Goal: Task Accomplishment & Management: Manage account settings

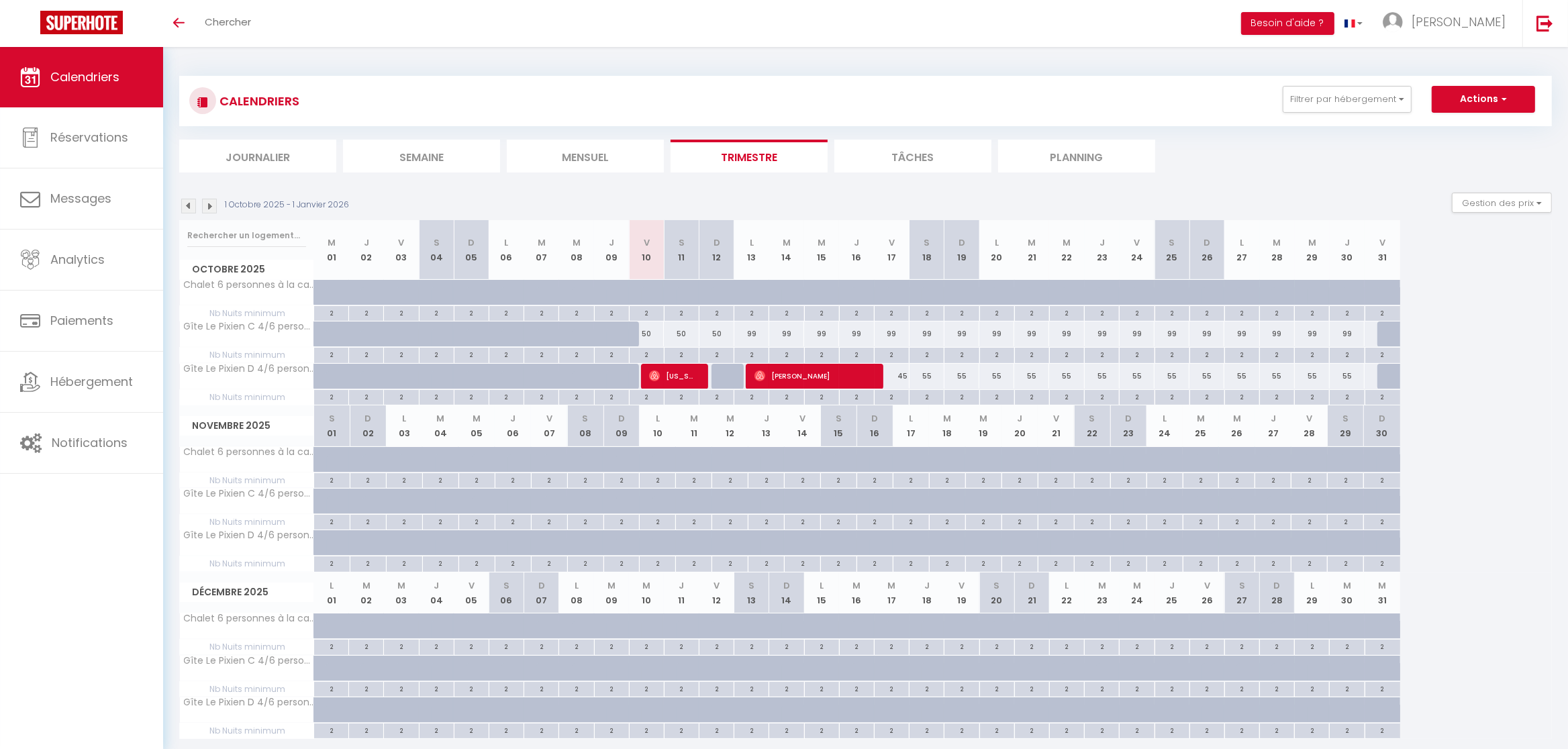
click at [688, 378] on span "[US_STATE][PERSON_NAME]" at bounding box center [673, 375] width 47 height 26
select select "OK"
select select "0"
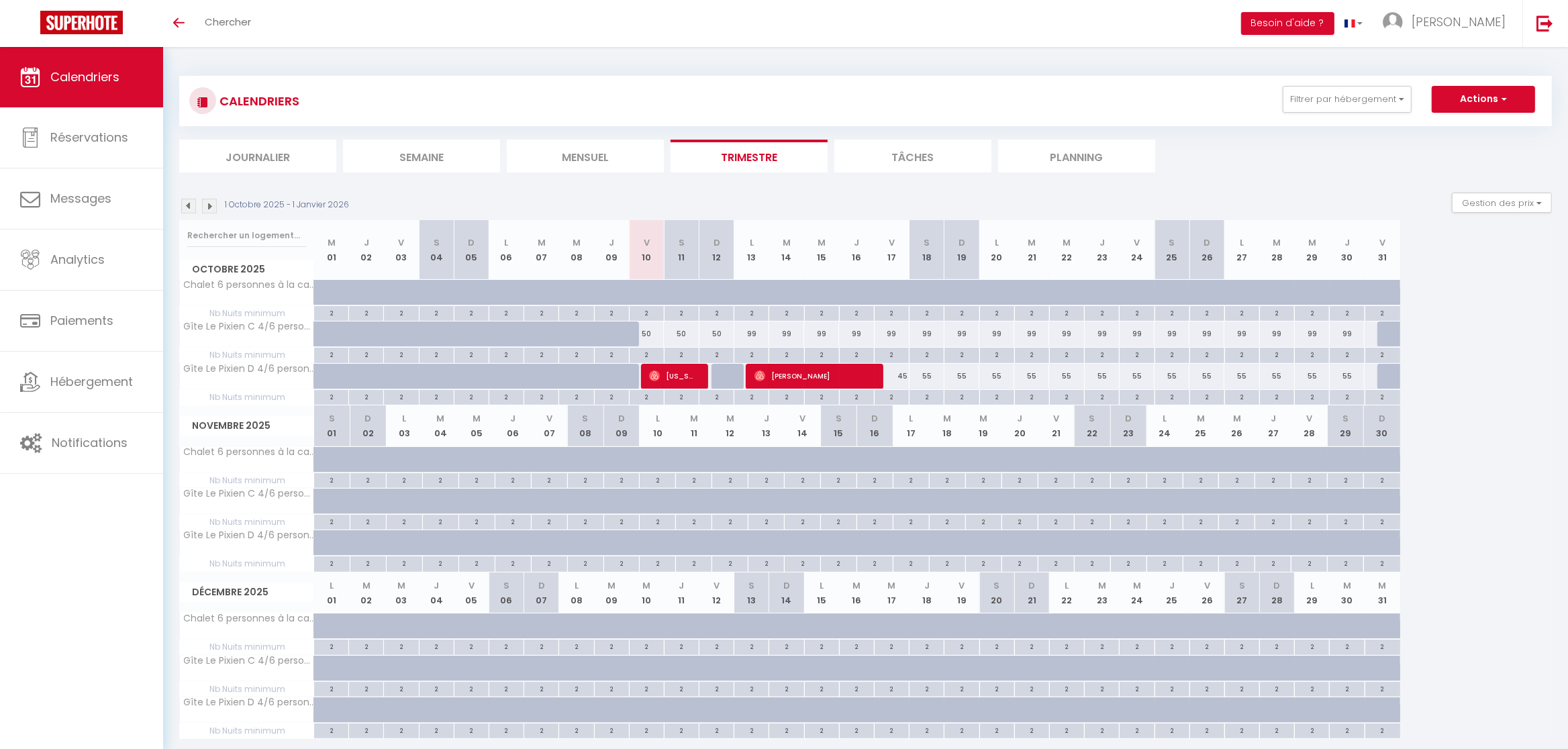
select select "1"
select select
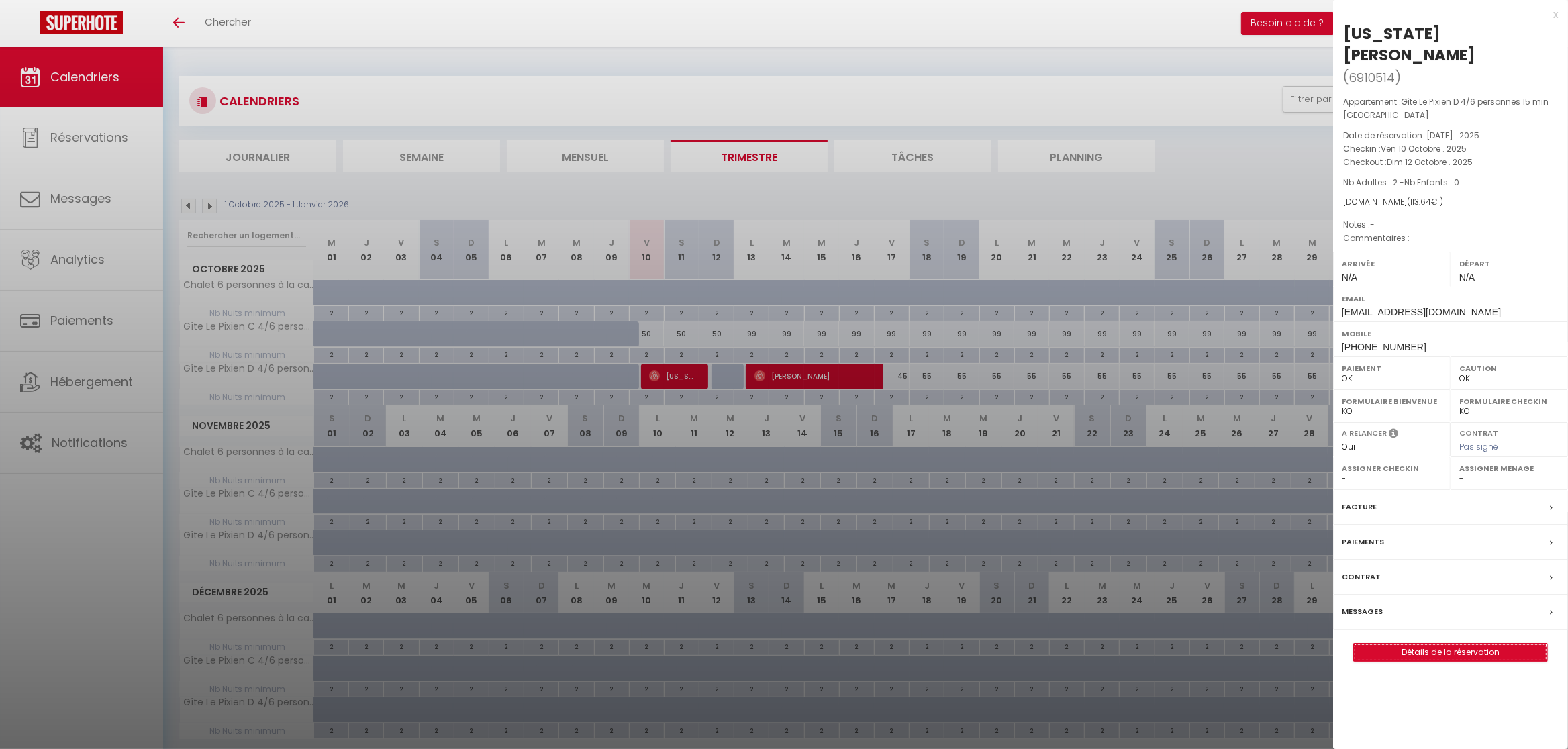
click at [1373, 644] on link "Détails de la réservation" at bounding box center [1450, 652] width 194 height 17
select select
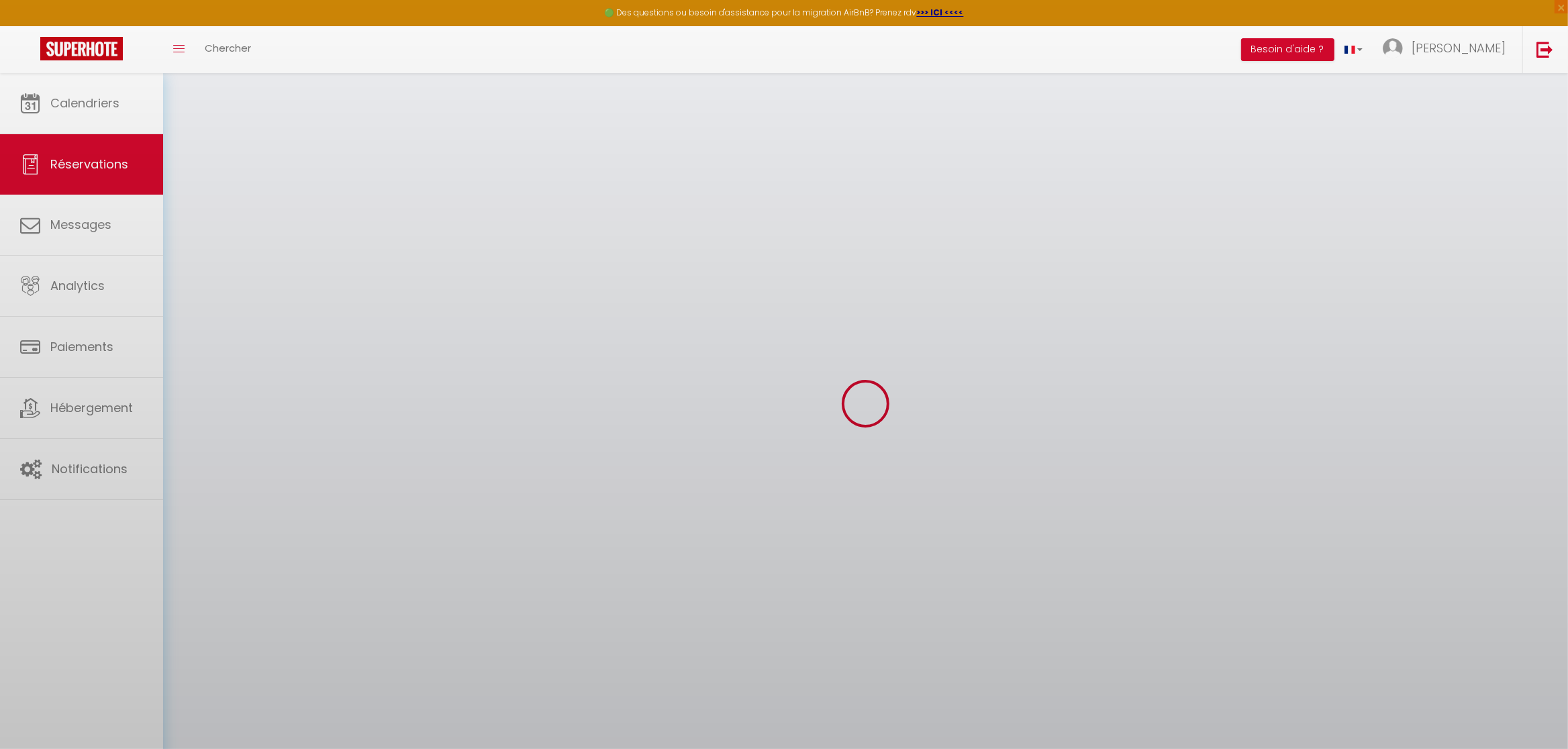
select select
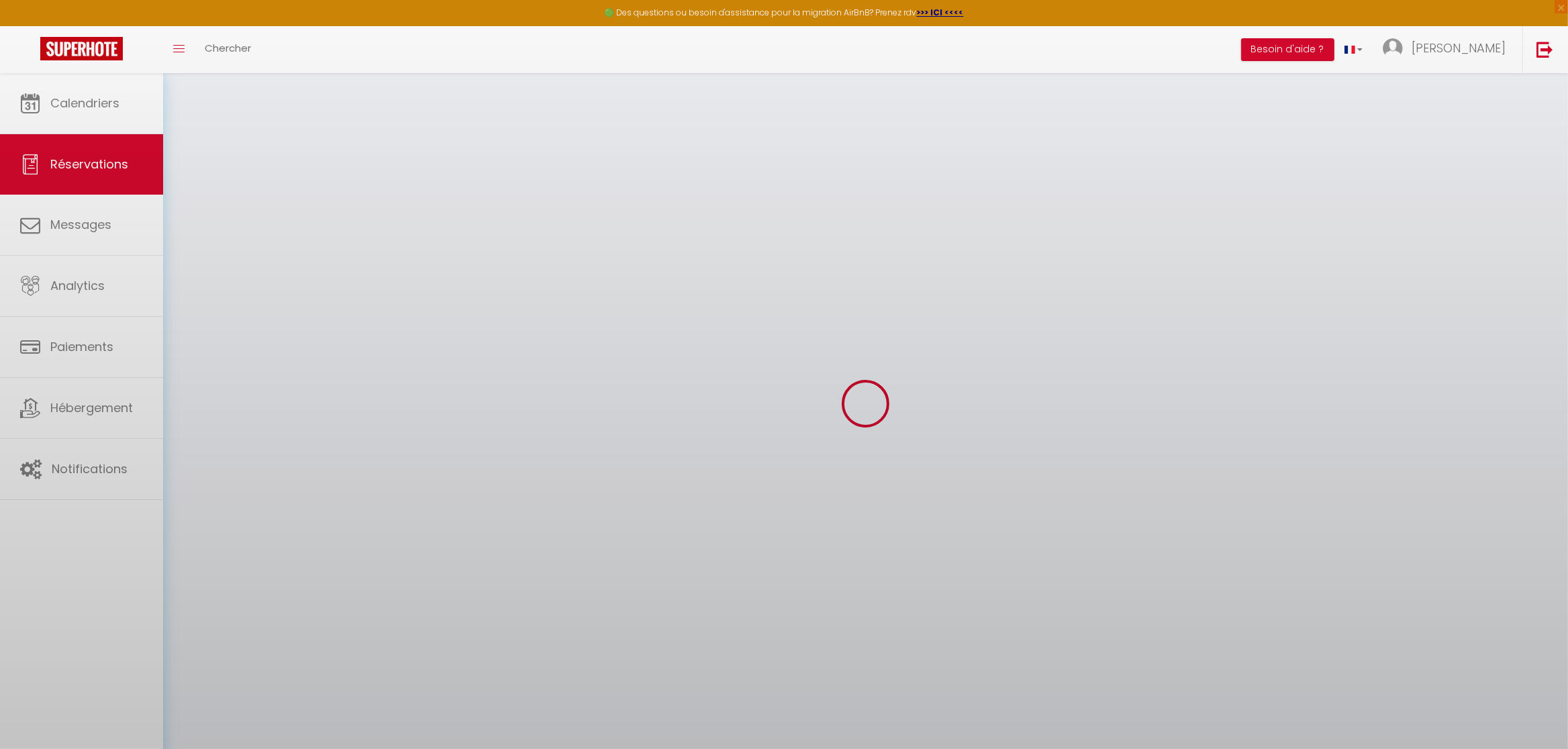
select select
checkbox input "false"
select select
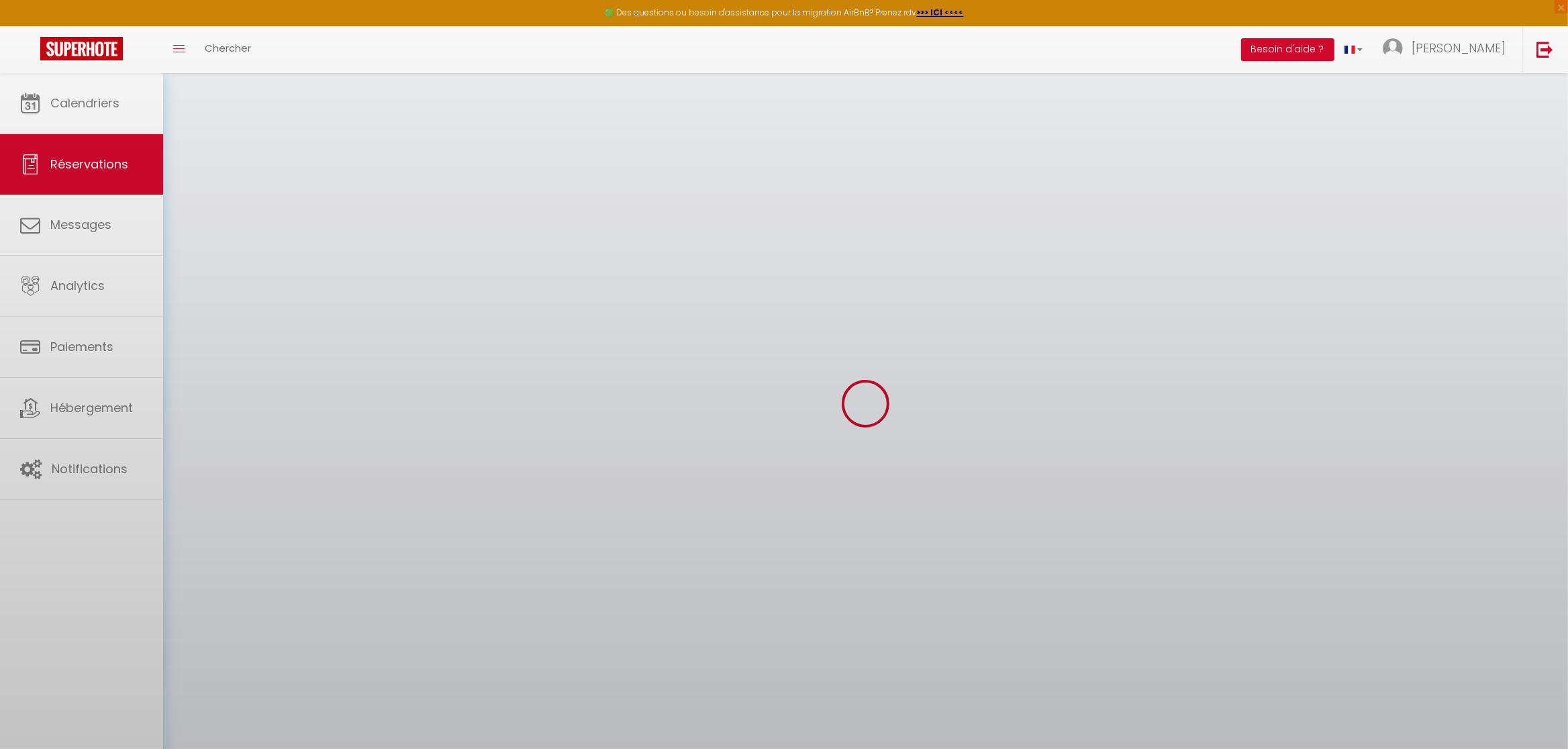
select select
checkbox input "false"
select select
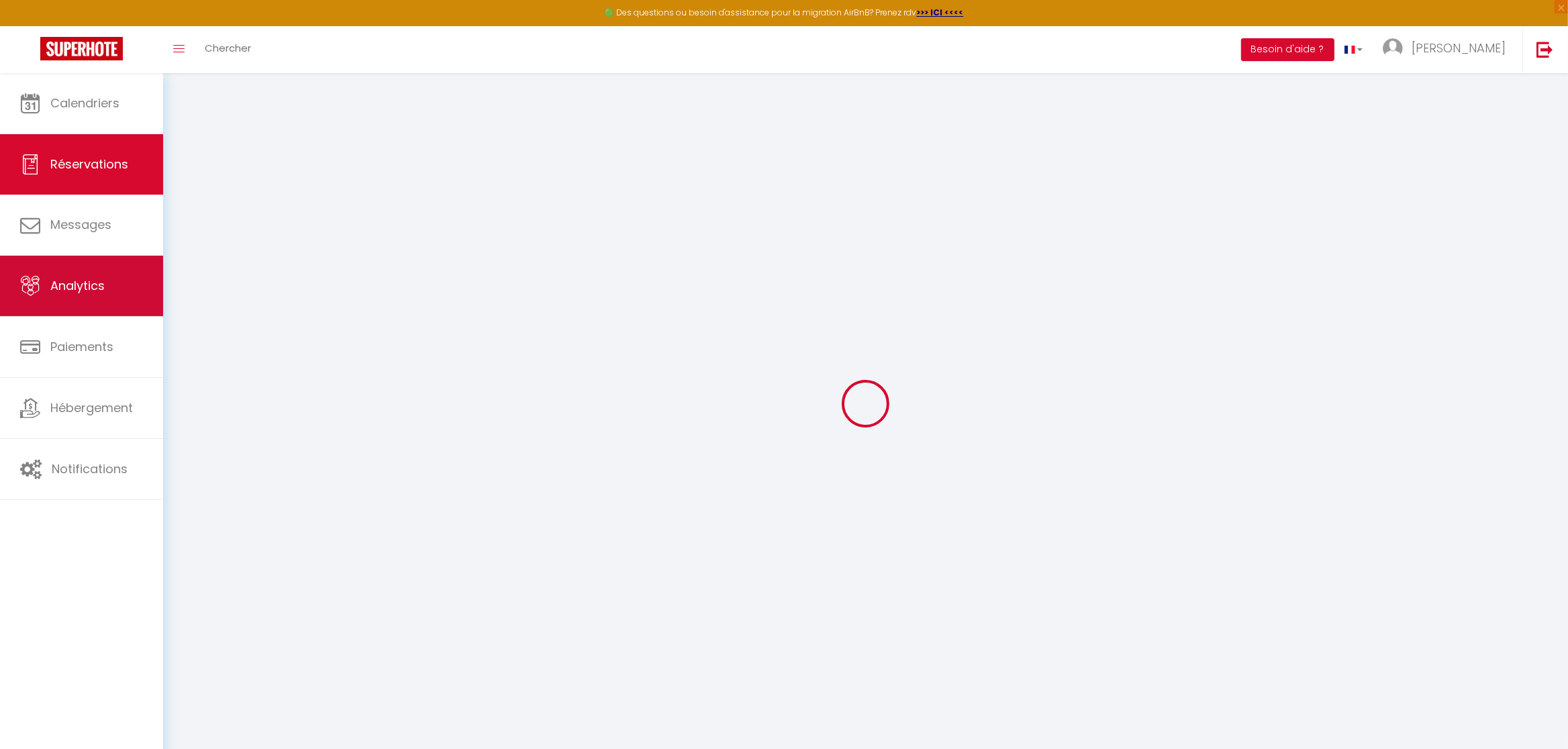
type input "[US_STATE]"
type input "Mastrangelo"
type input "[EMAIL_ADDRESS][DOMAIN_NAME]"
type input "[PHONE_NUMBER]"
select select
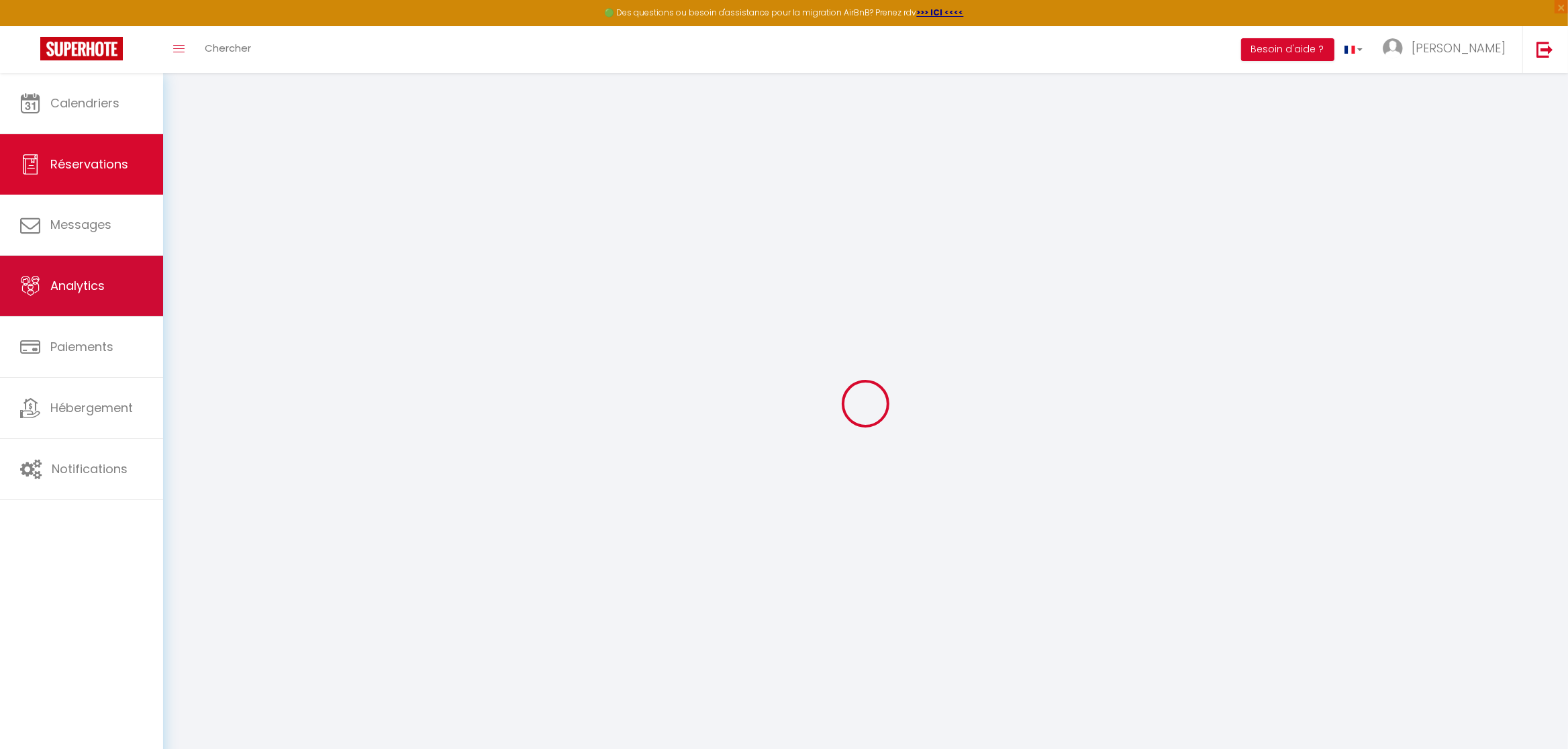
type input "19.979999999999997"
select select "56192"
select select "1"
select select
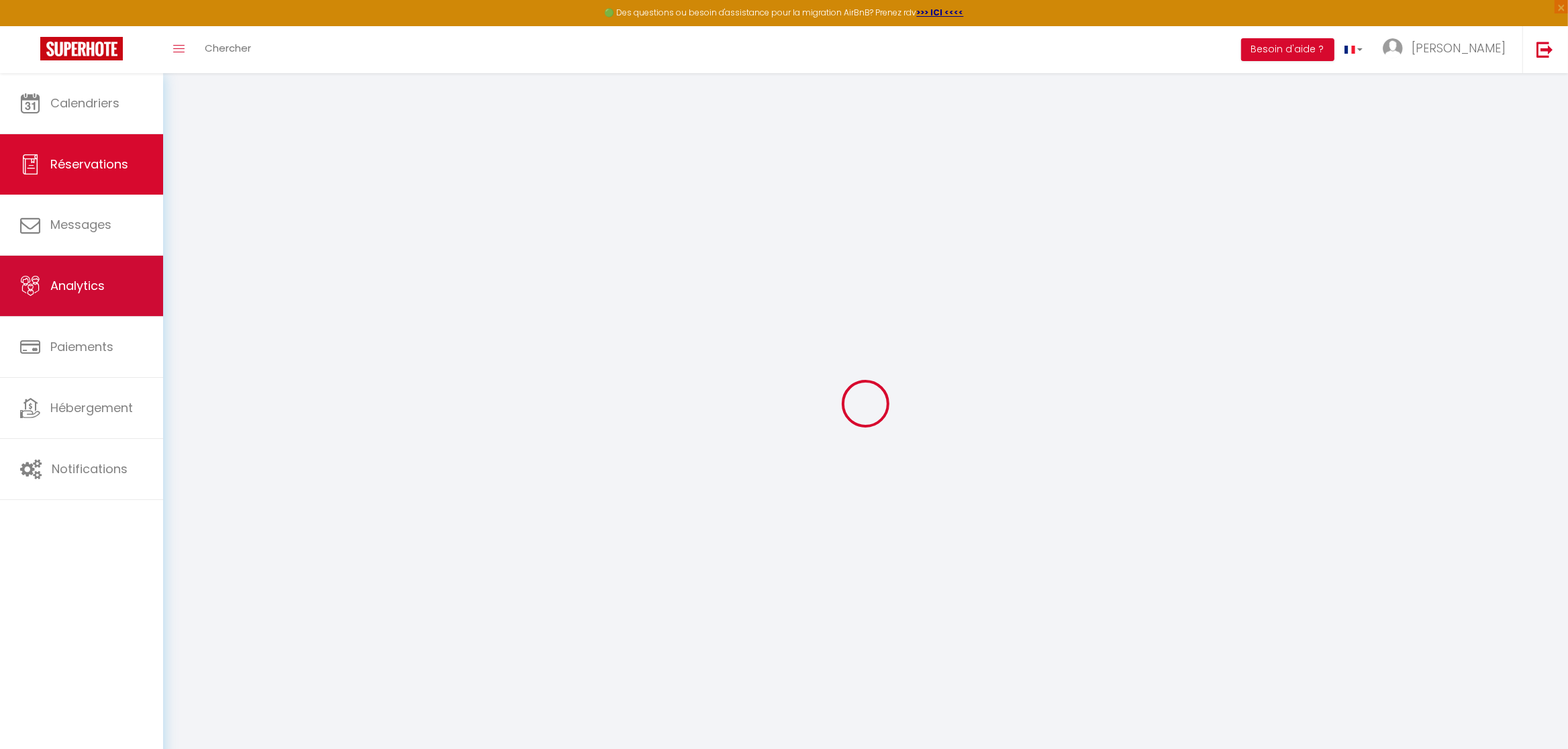
type input "2"
select select "12"
select select
type input "81"
checkbox input "false"
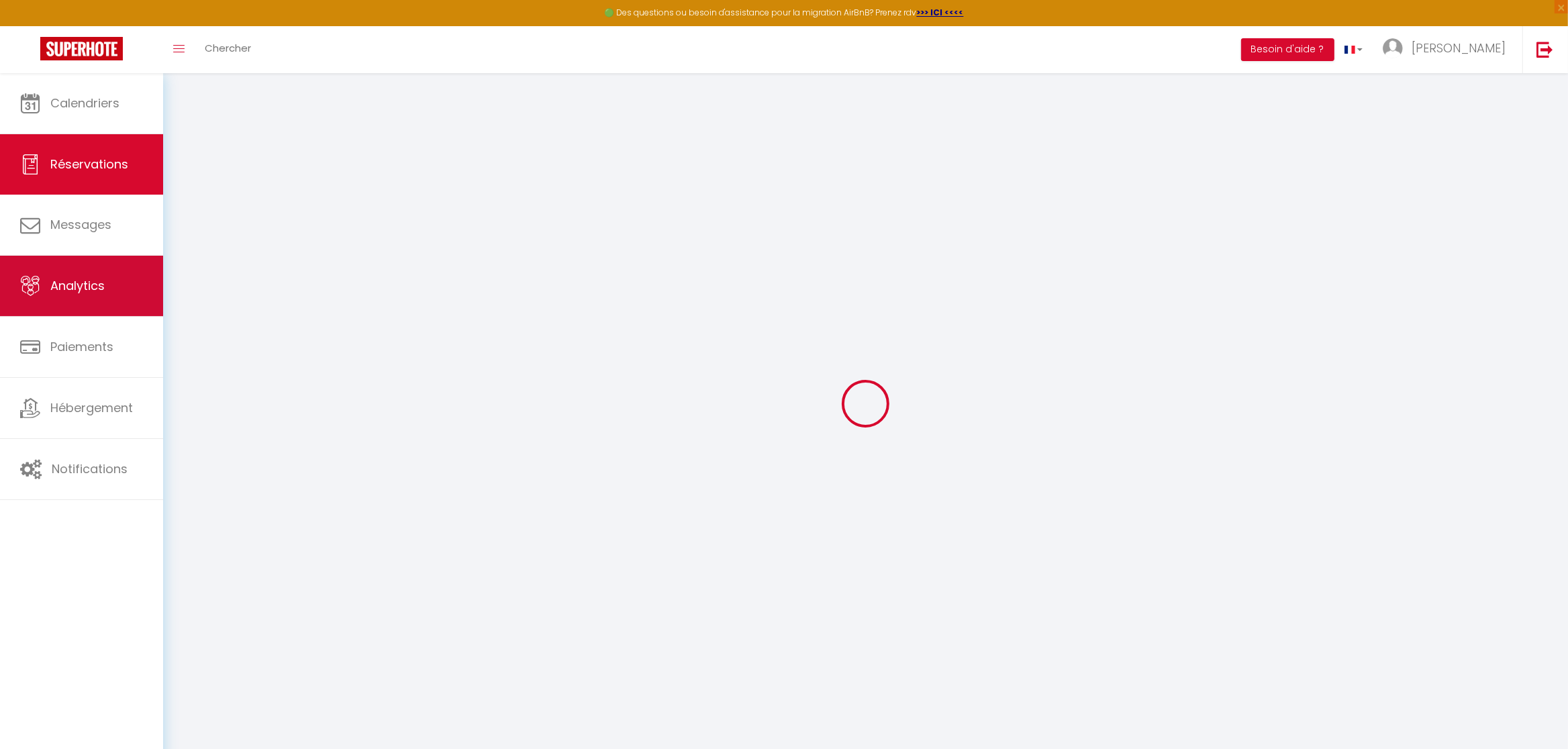
type input "0"
select select "1"
type input "0"
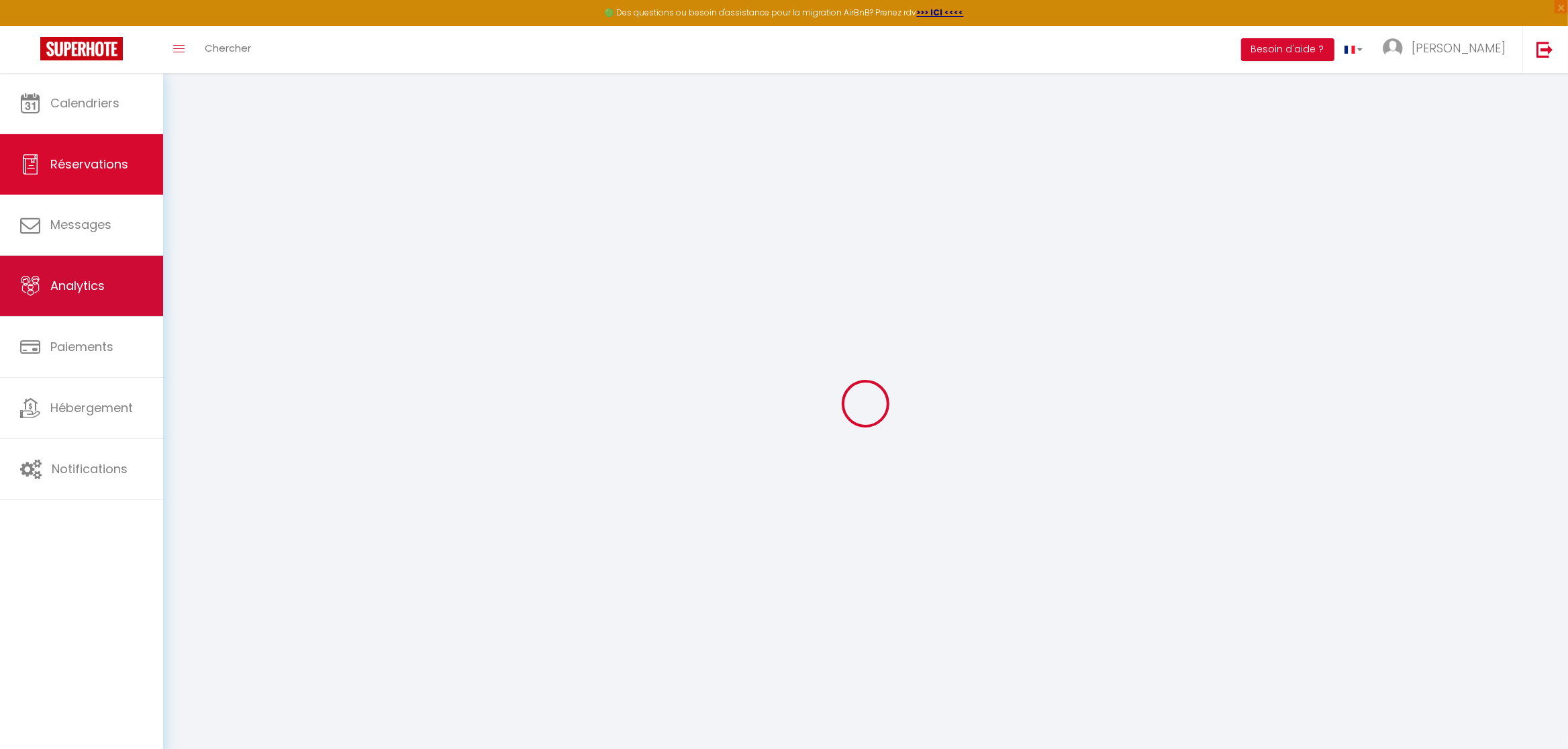
select select
select select "15"
checkbox input "false"
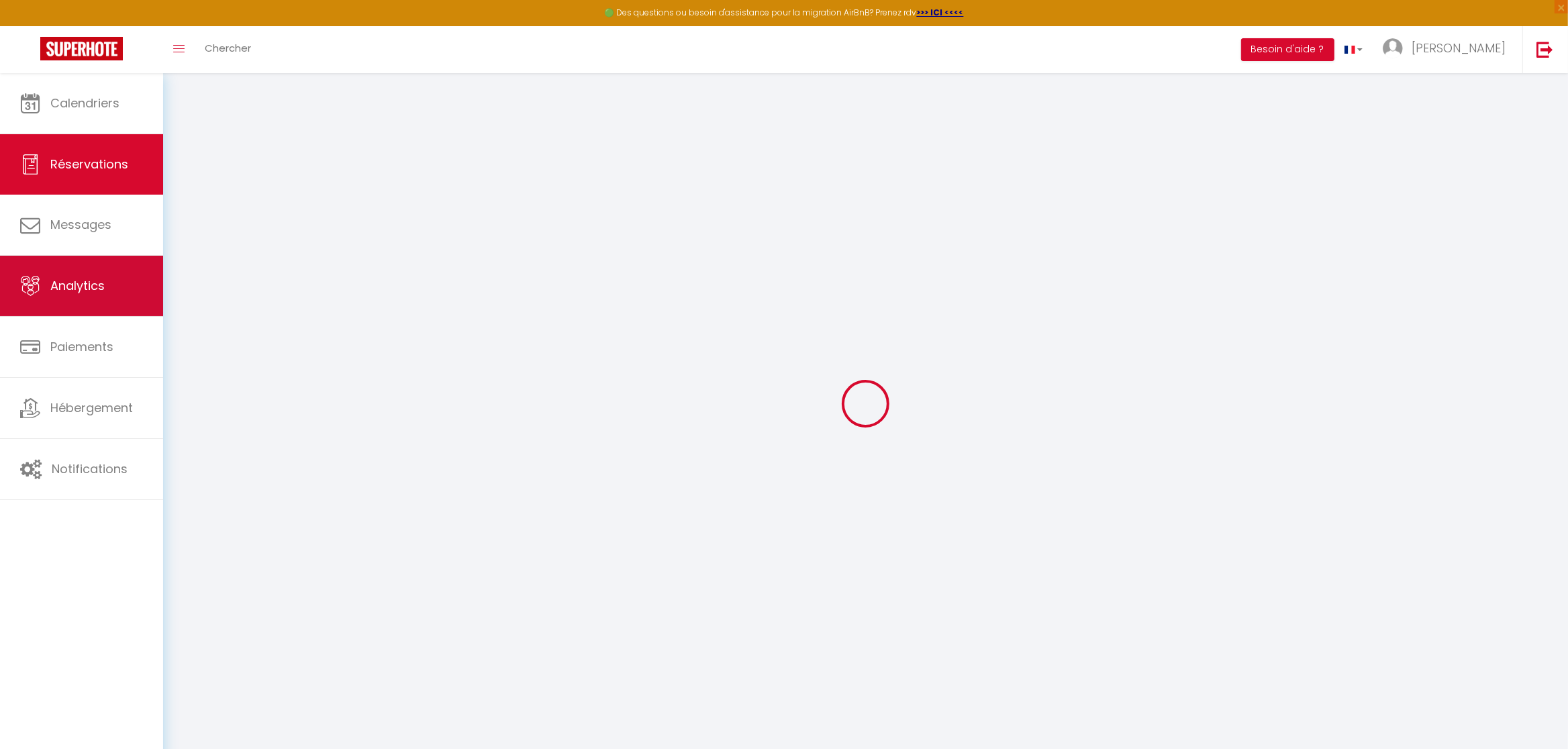
select select
checkbox input "false"
select select
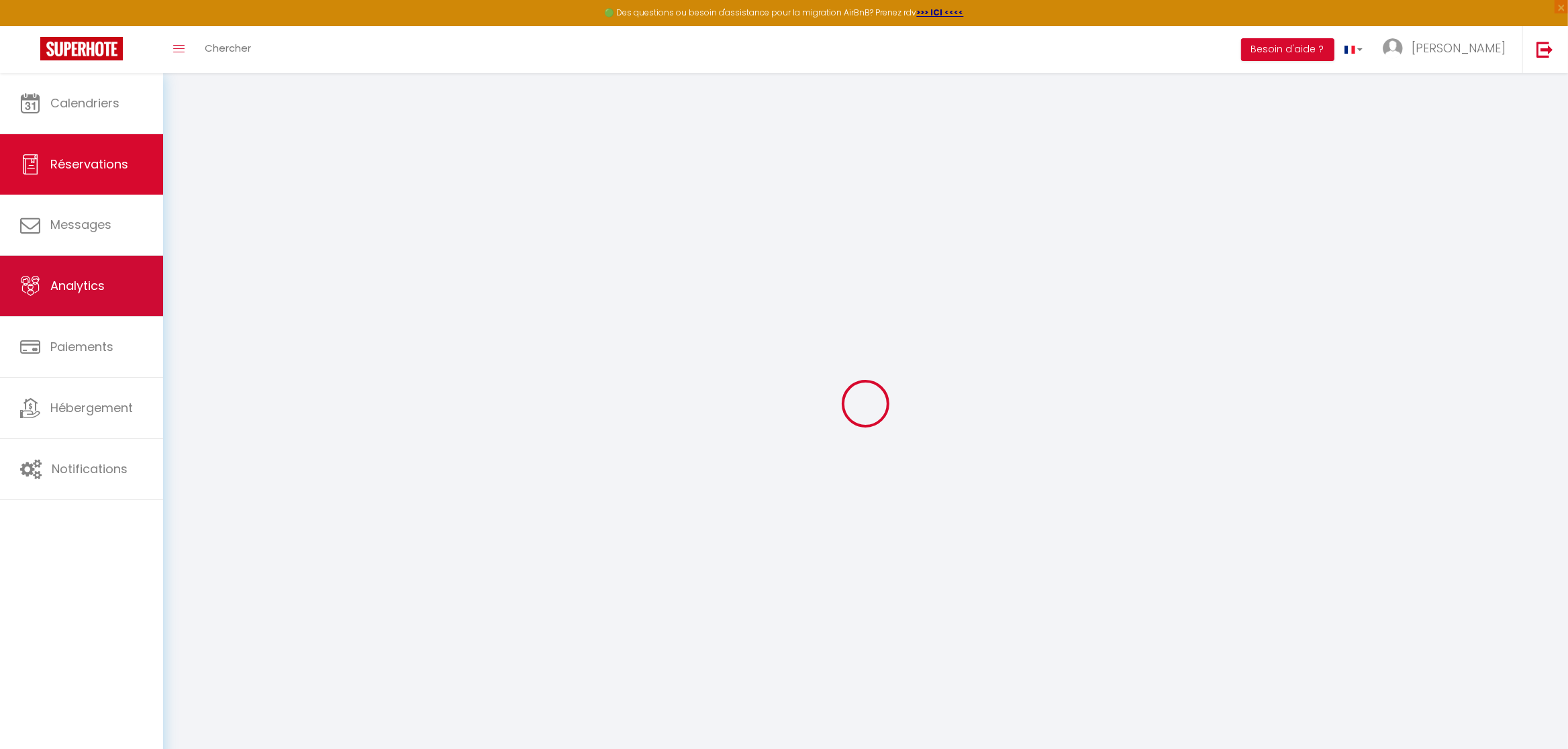
select select
checkbox input "false"
select select
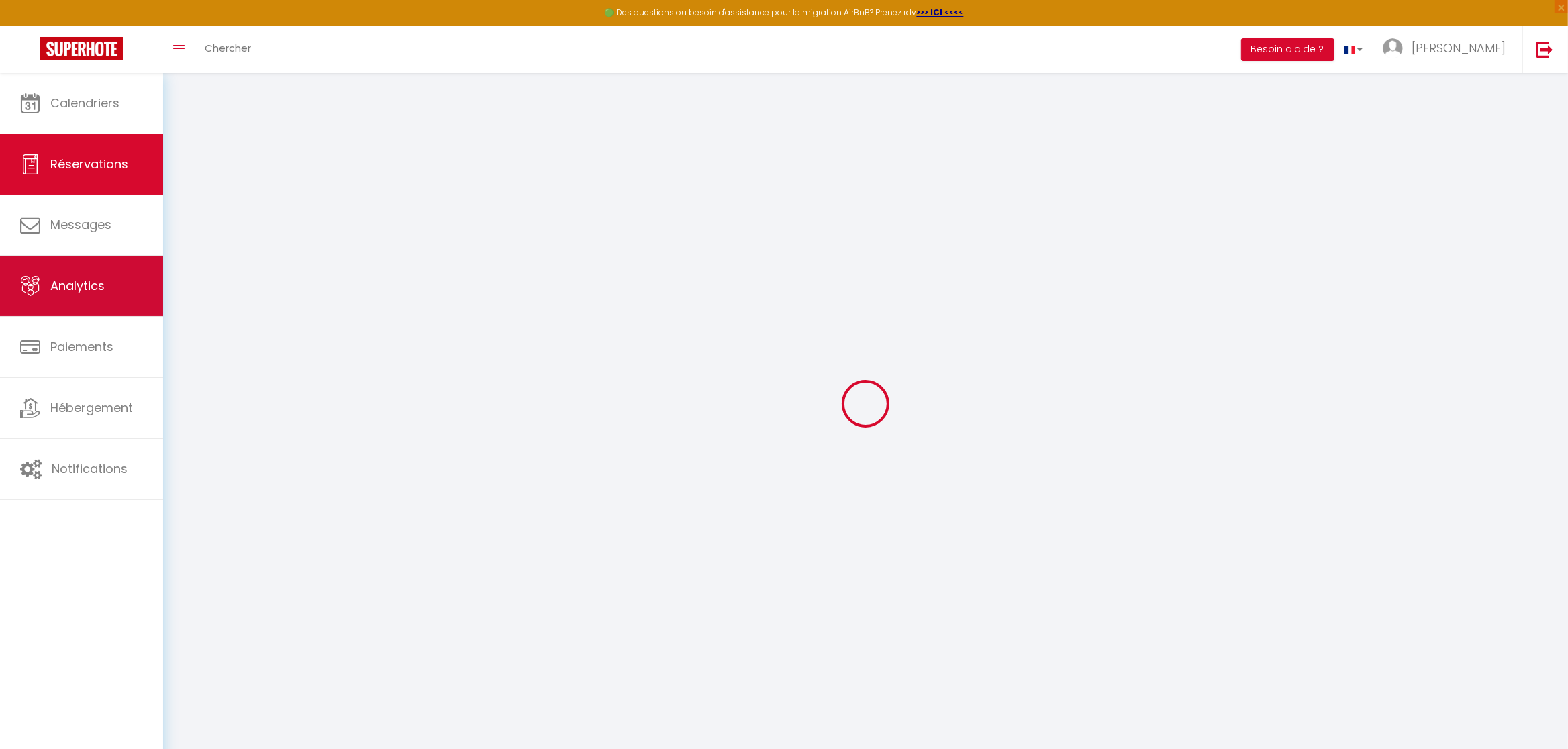
select select
checkbox input "false"
select select
type input "30"
type input "2.64"
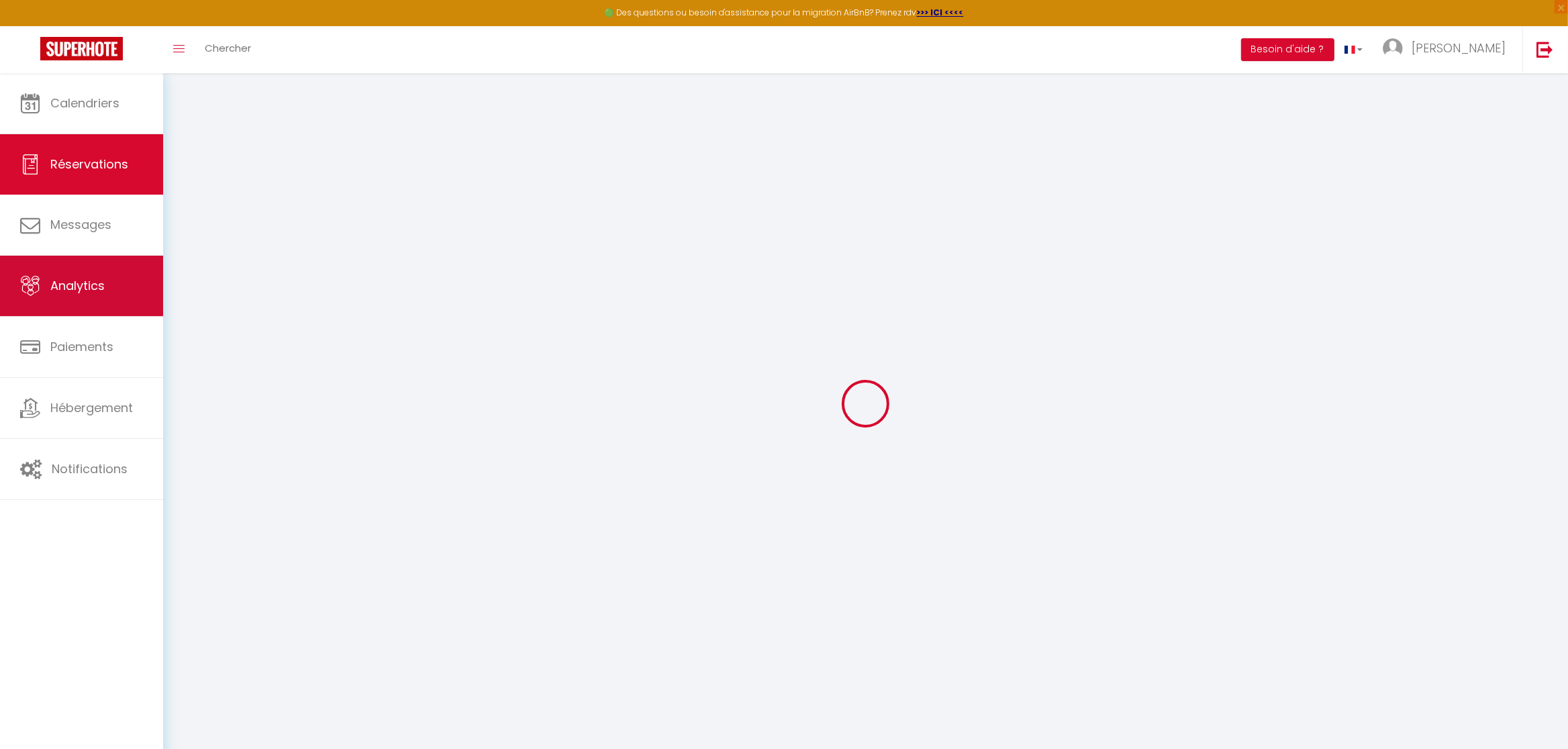
select select
checkbox input "false"
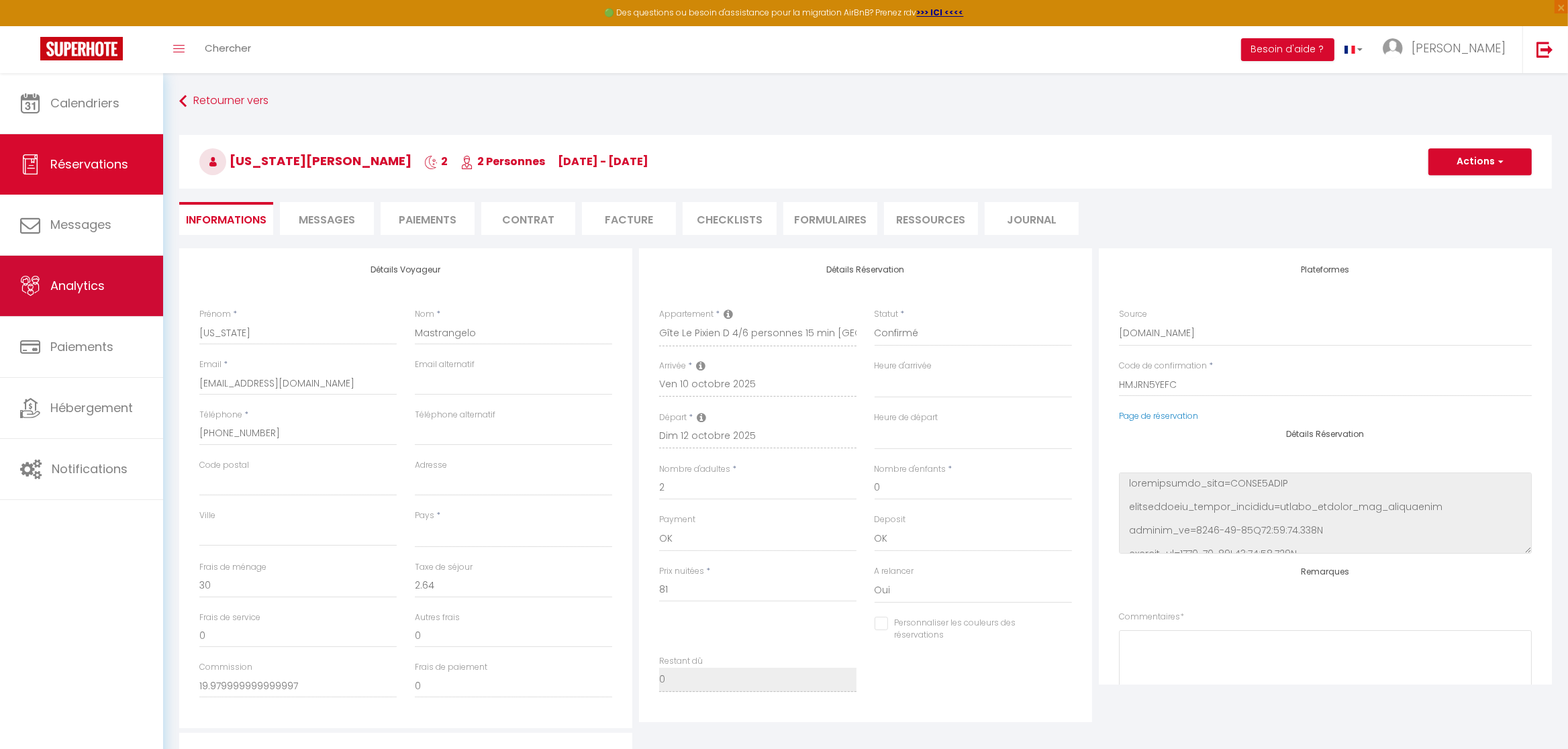
select select
checkbox input "false"
select select
click at [328, 218] on span "Messages" at bounding box center [327, 219] width 56 height 16
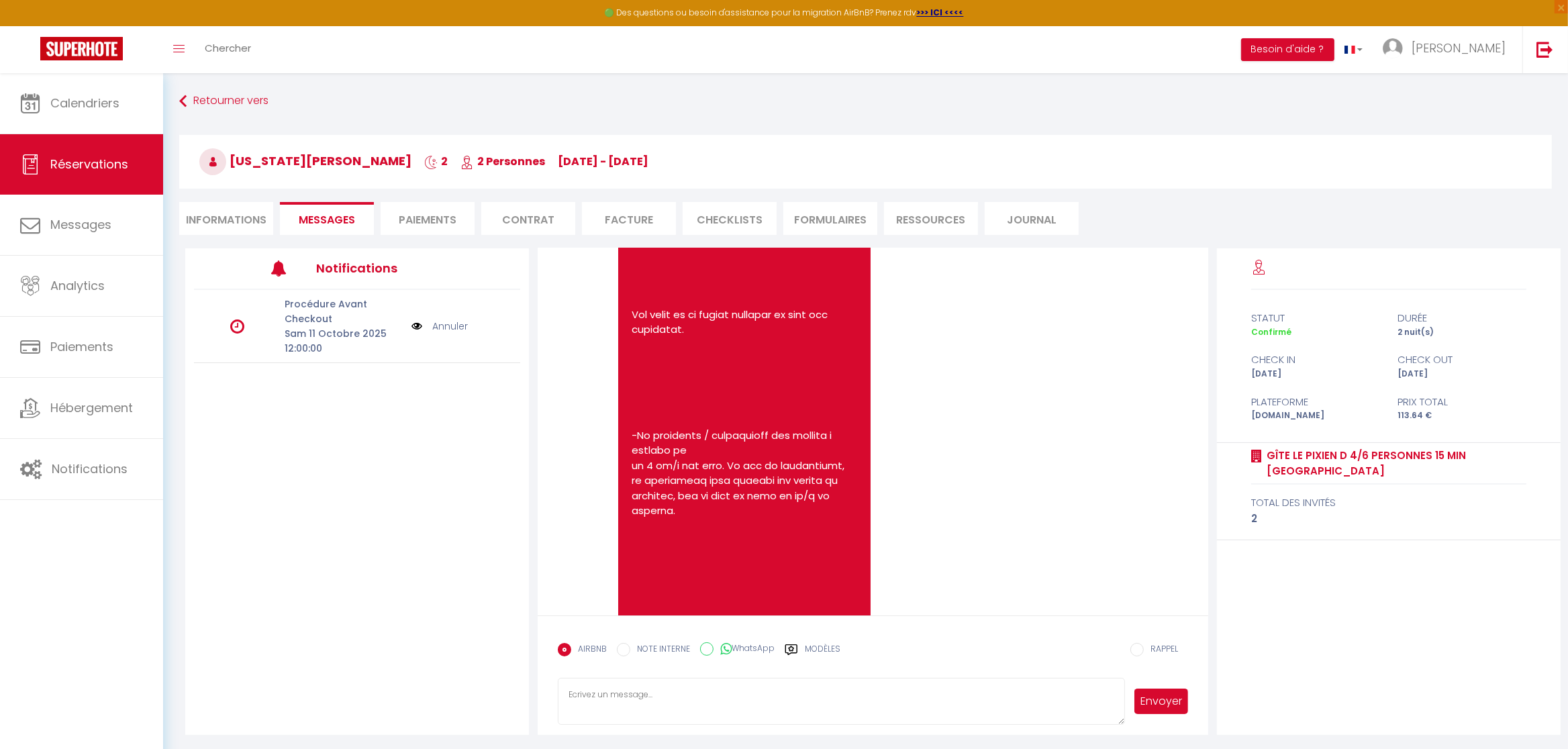
scroll to position [1047, 0]
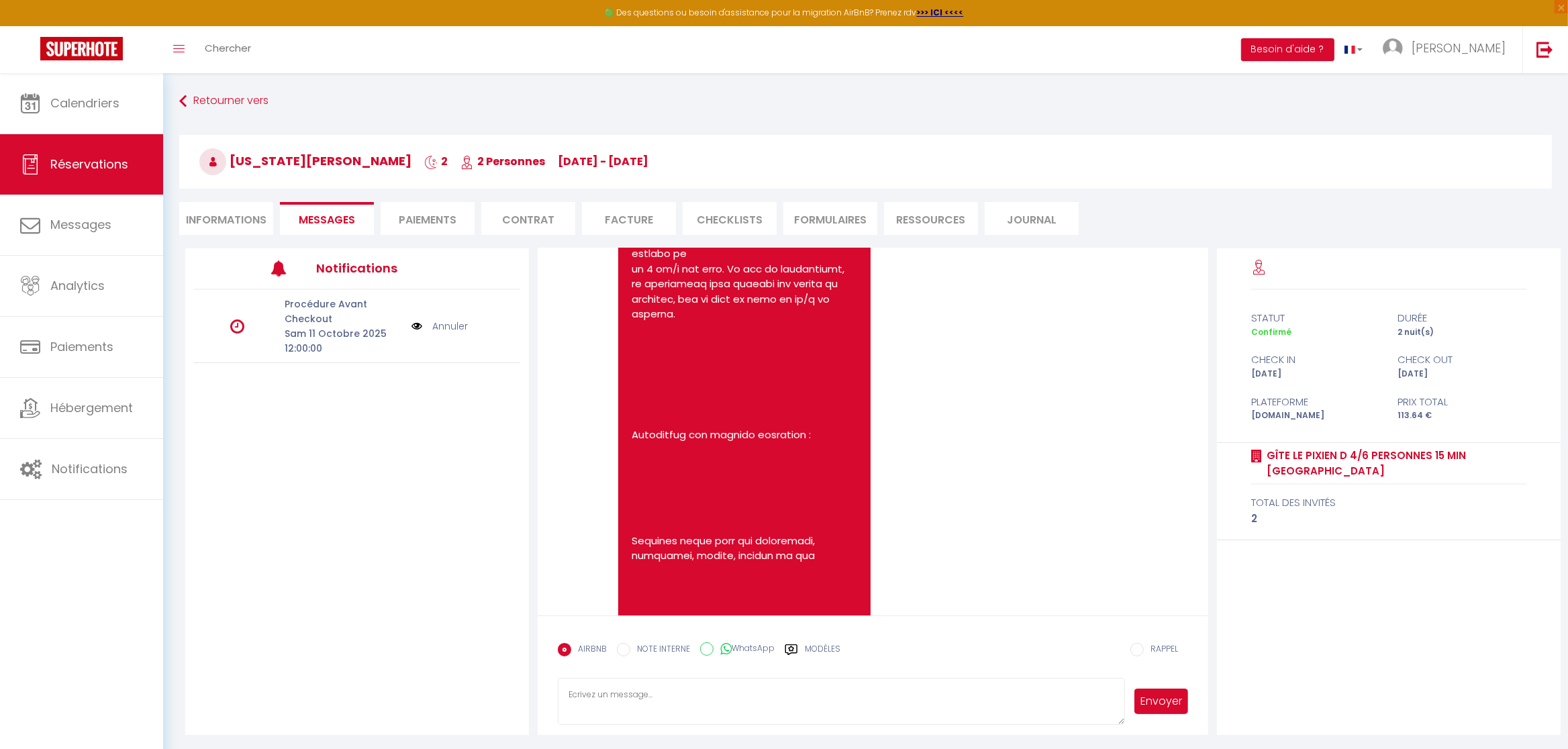
click at [674, 706] on textarea at bounding box center [841, 701] width 566 height 47
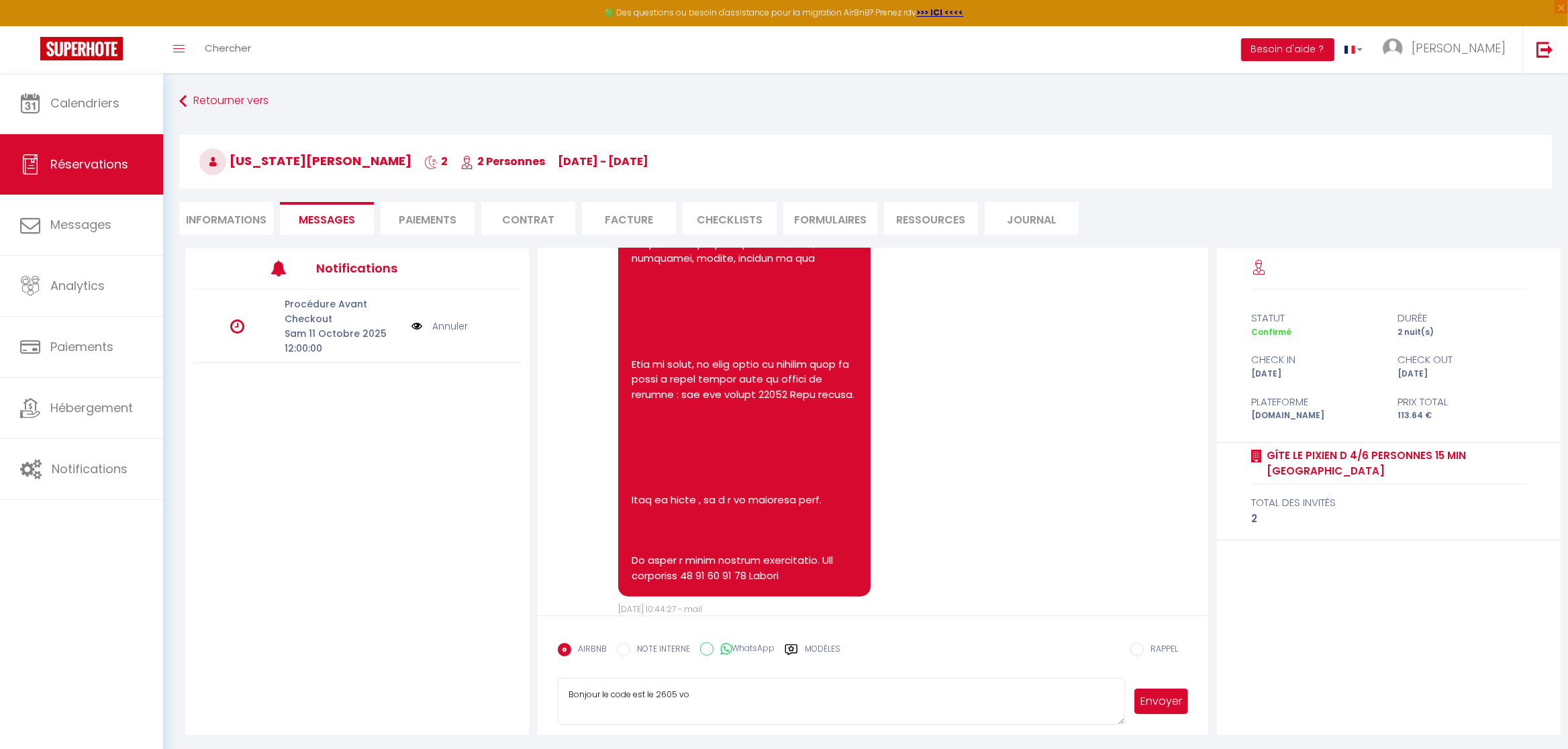
click at [728, 701] on textarea "Bonjour le code est le 2605 vo" at bounding box center [841, 701] width 566 height 47
click at [723, 697] on textarea "Bonjour le code est le 2605 vo" at bounding box center [841, 701] width 566 height 47
paste textarea "[URL][DOMAIN_NAME]"
type textarea "Bonjour le code est le 2605 Bon séjour ps : Coordonnées GPS [URL][DOMAIN_NAME]"
click at [1159, 702] on button "Envoyer" at bounding box center [1161, 701] width 54 height 26
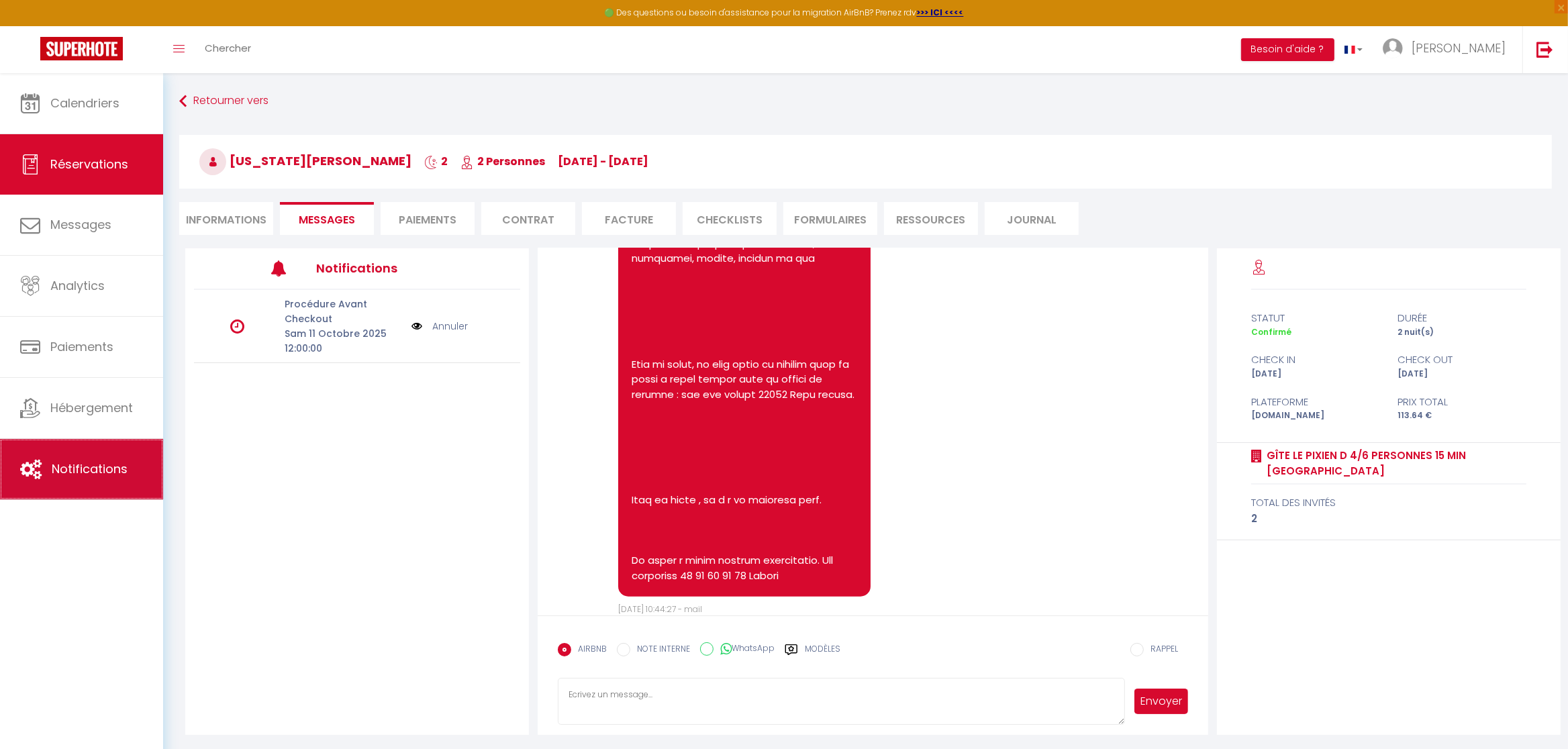
click at [77, 487] on link "Notifications" at bounding box center [81, 469] width 163 height 61
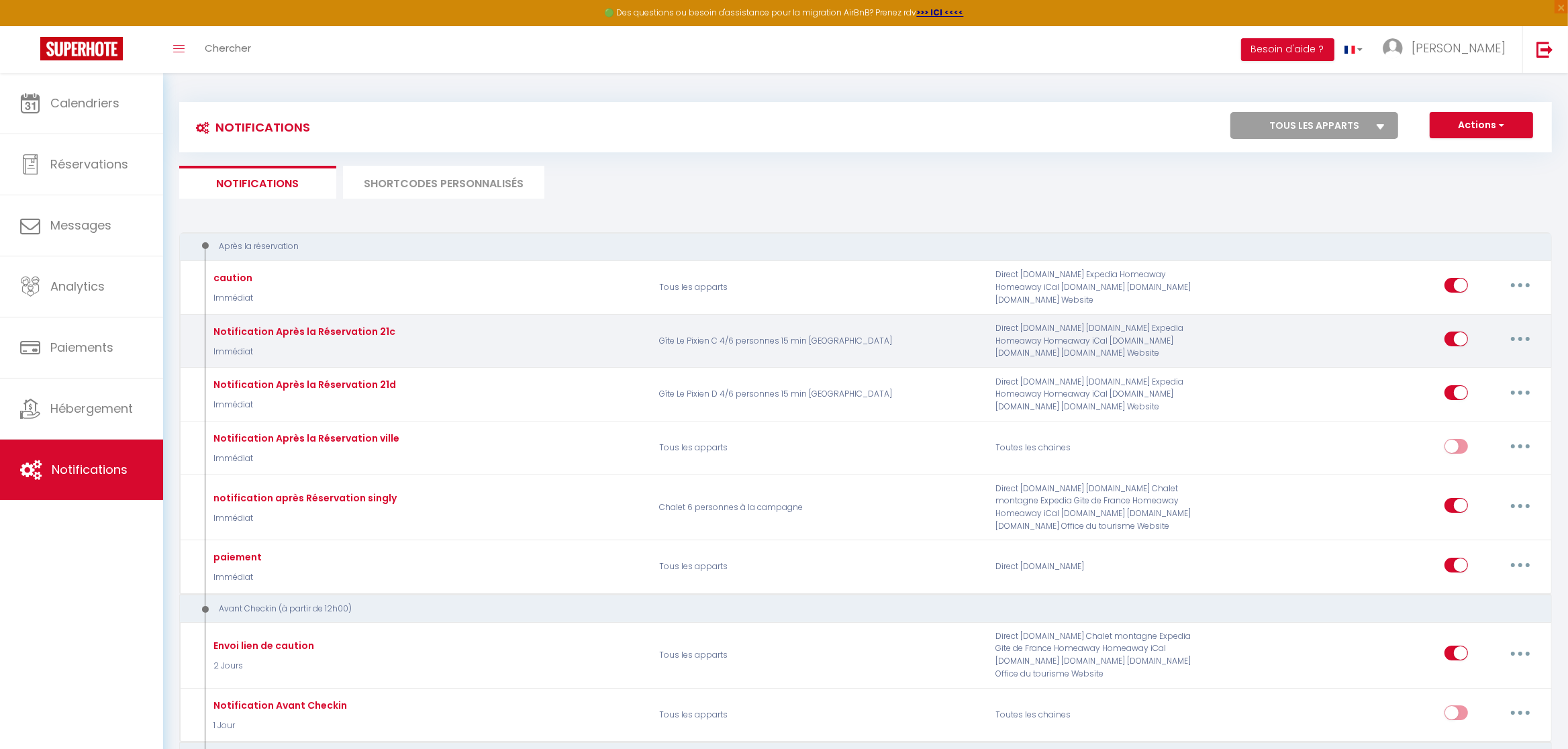
click at [1544, 343] on div "Editer Dupliquer Tester Supprimer" at bounding box center [1380, 340] width 337 height 39
click at [1531, 345] on button "button" at bounding box center [1520, 339] width 37 height 22
click at [1453, 369] on link "Editer" at bounding box center [1486, 370] width 100 height 22
type input "Notification Après la Réservation 21c"
select select "Immédiat"
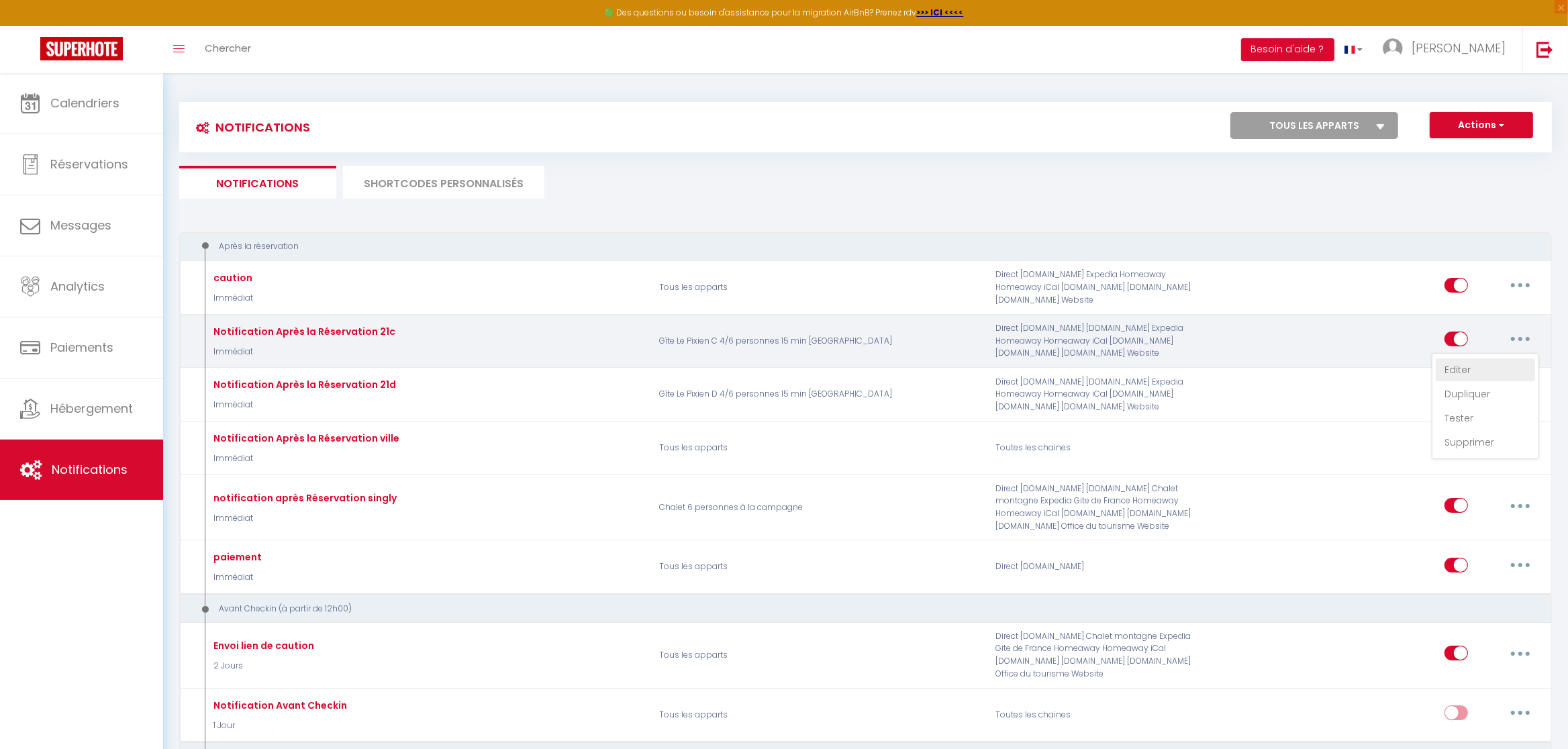
select select
checkbox input "true"
checkbox input "false"
radio input "true"
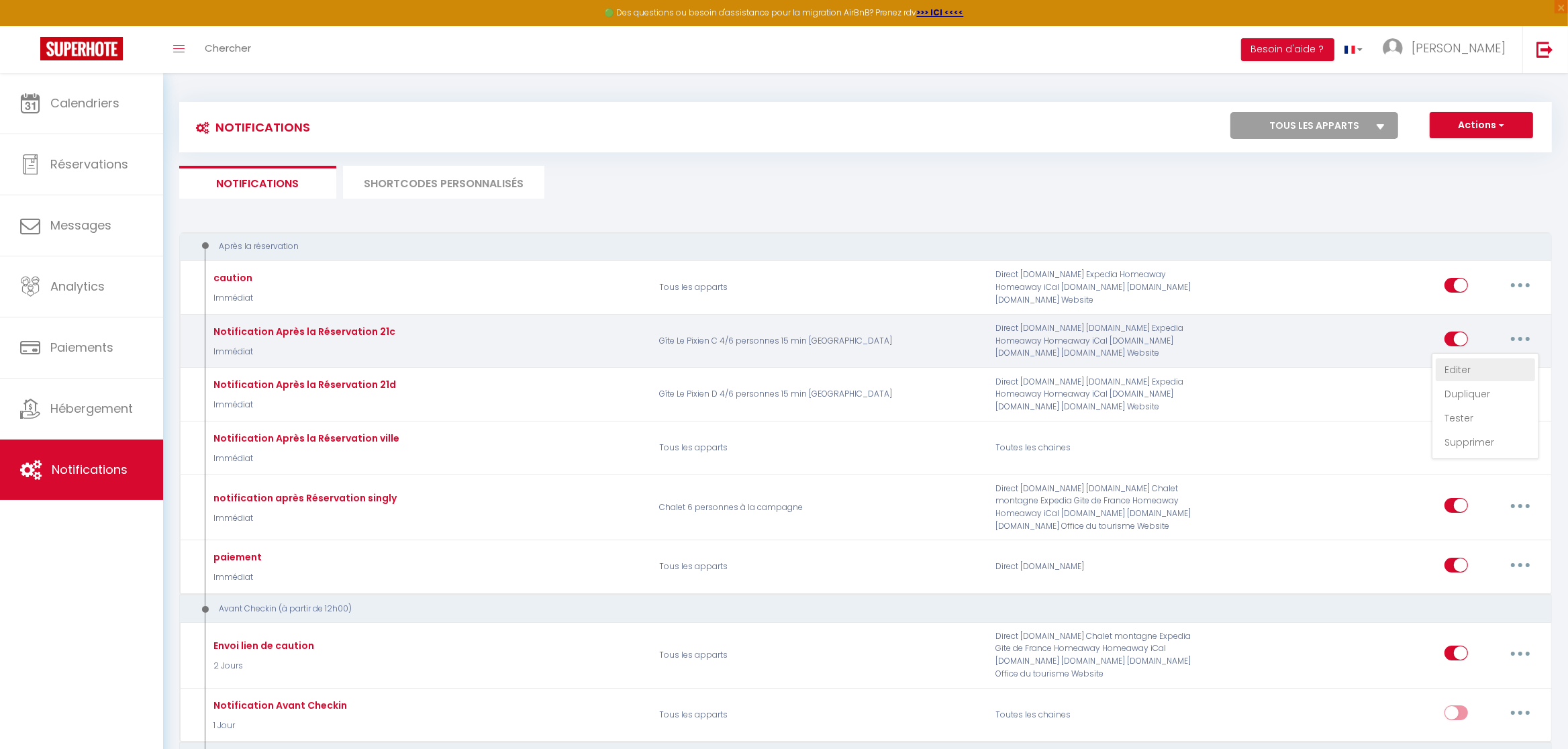
type input "Votre réservation"
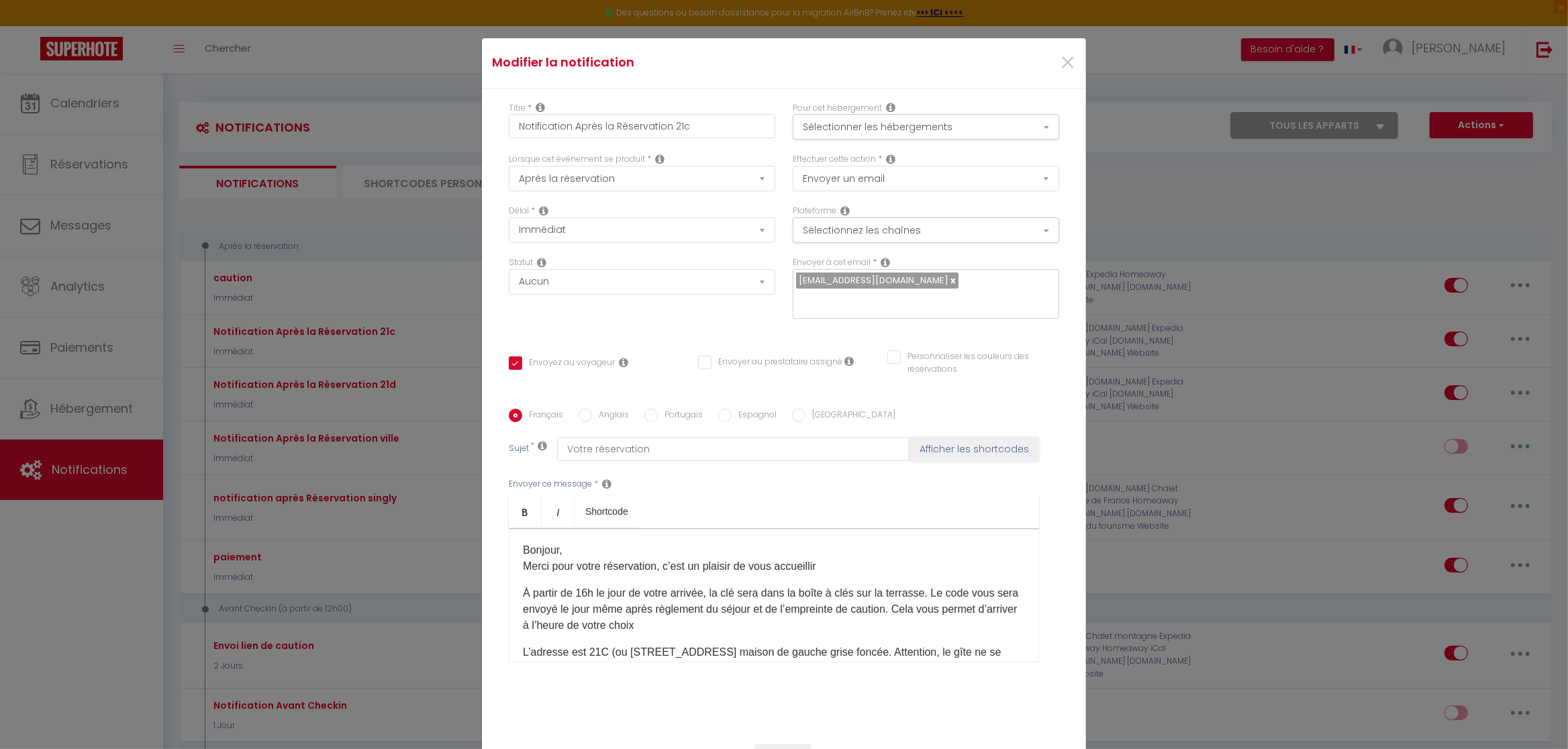
scroll to position [76, 0]
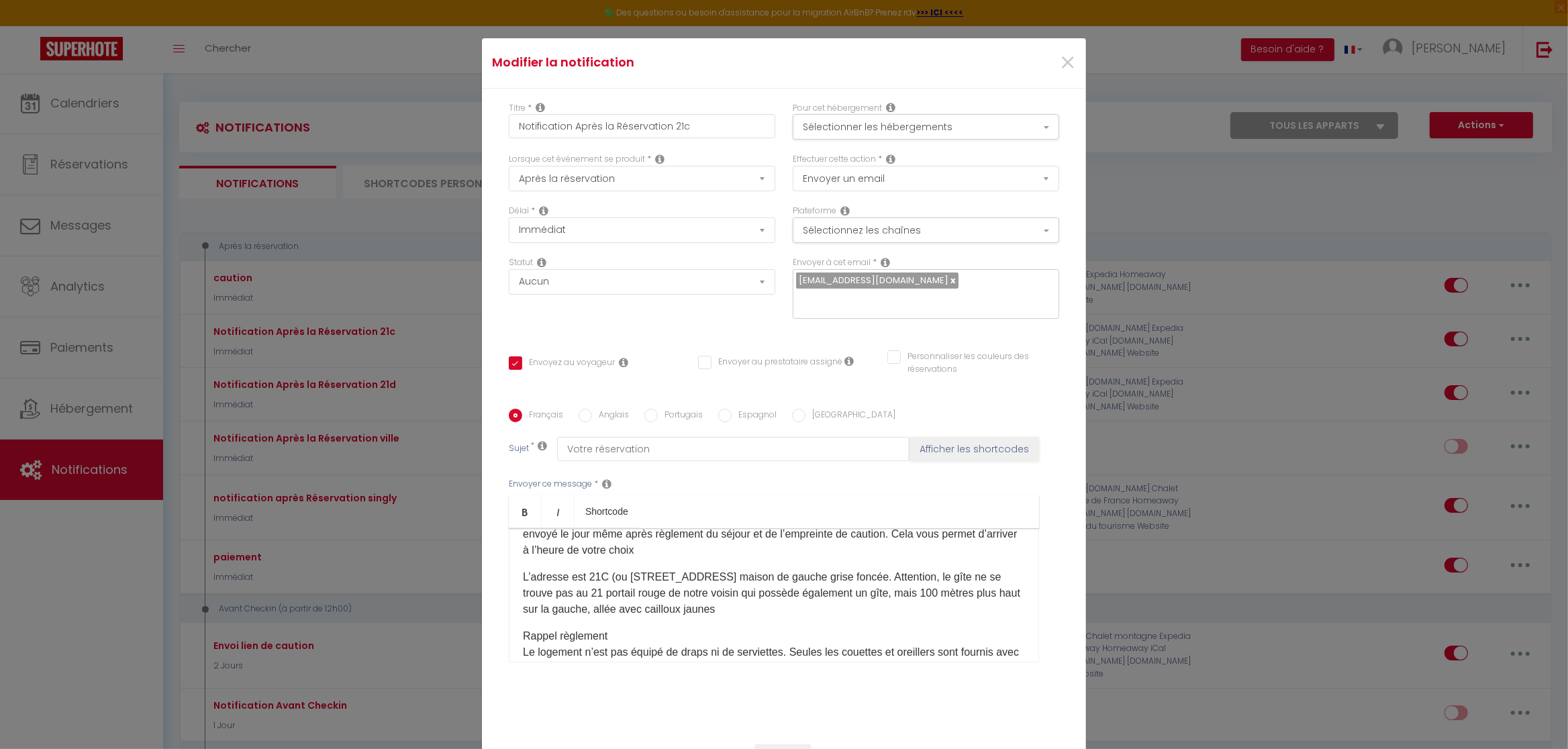
click at [959, 576] on p "L’adresse est 21C (ou [STREET_ADDRESS] maison de gauche grise foncée. Attention…" at bounding box center [774, 593] width 502 height 48
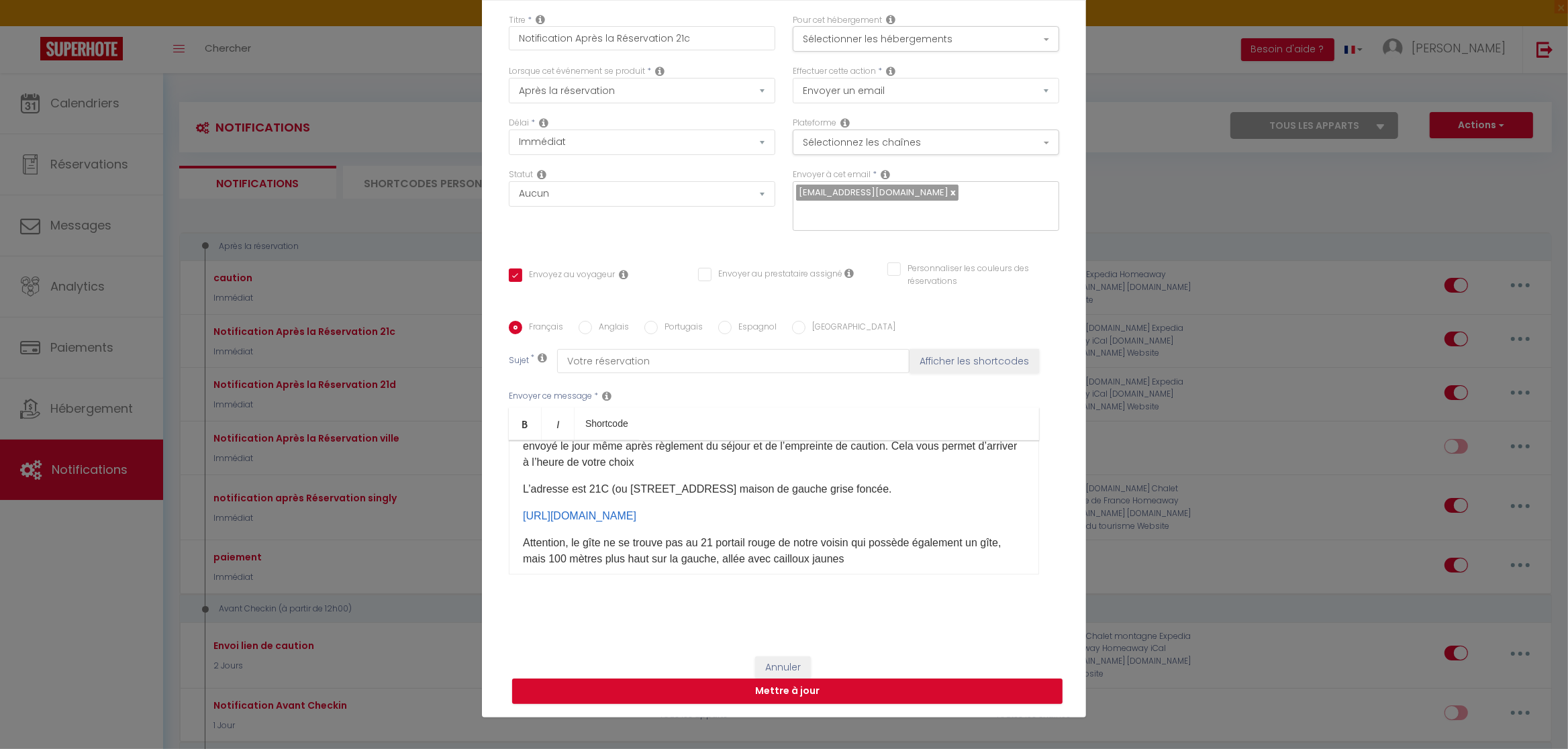
scroll to position [94, 0]
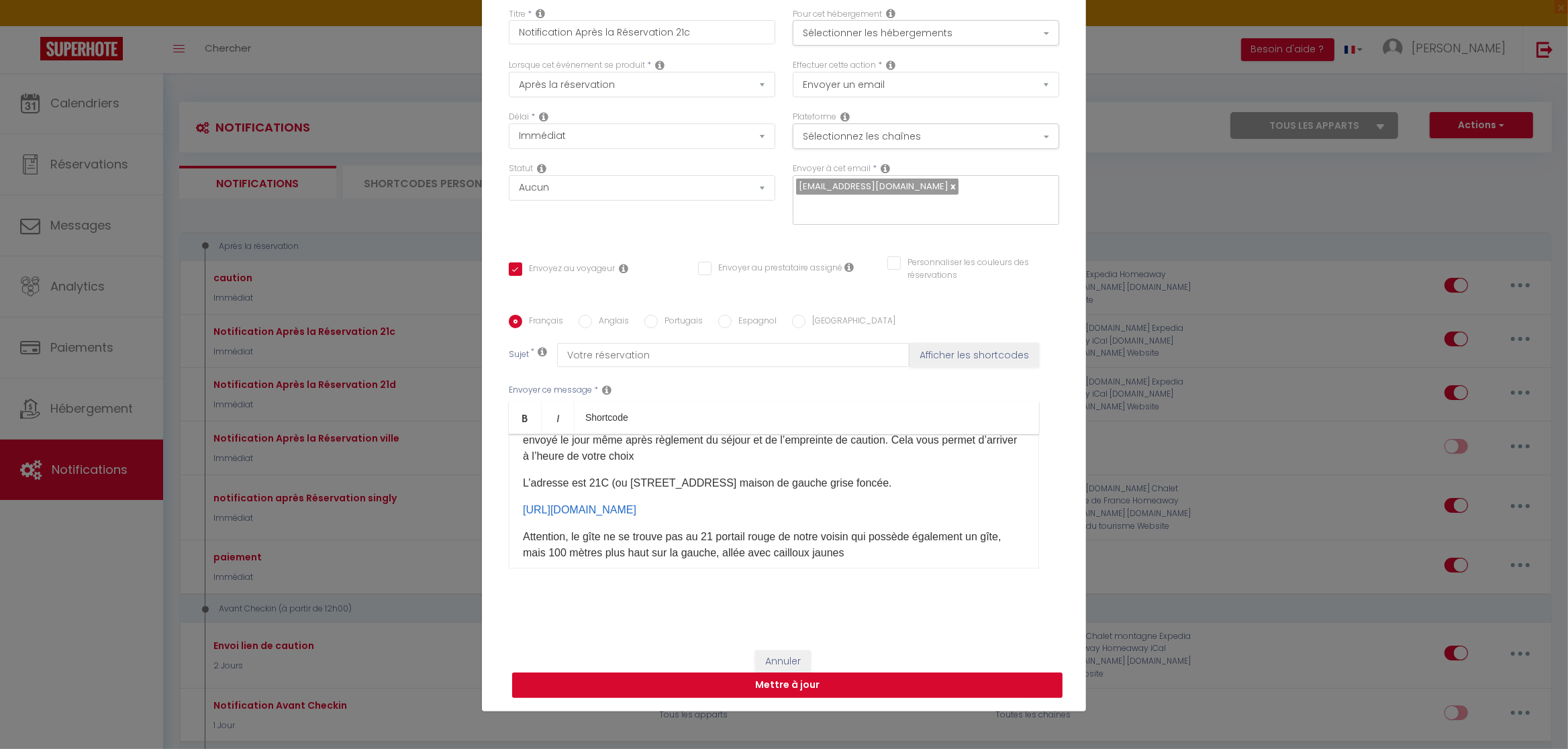
click at [804, 688] on button "Mettre à jour" at bounding box center [787, 685] width 551 height 26
checkbox input "true"
checkbox input "false"
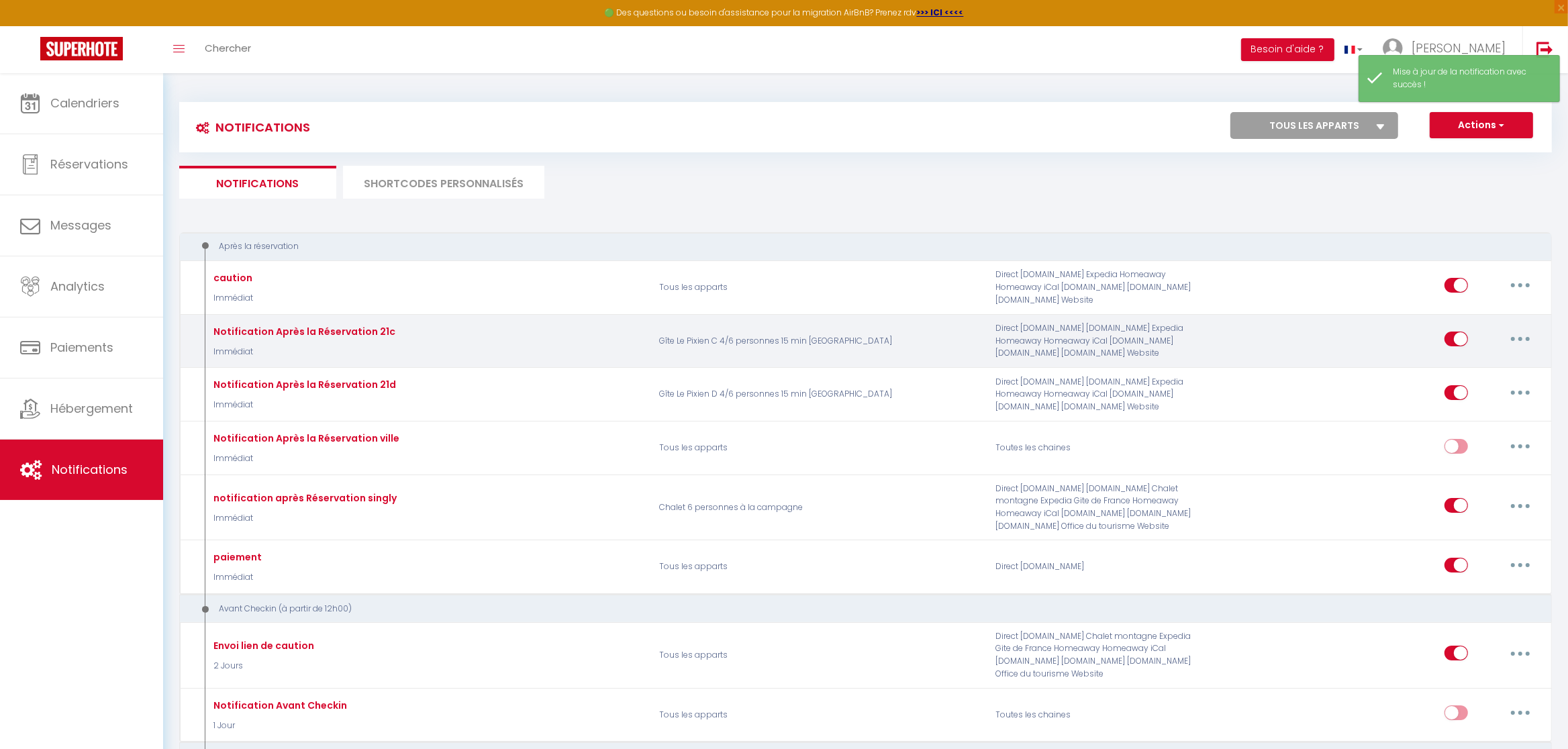
click at [1524, 335] on button "button" at bounding box center [1520, 339] width 37 height 22
click at [1465, 365] on link "Editer" at bounding box center [1486, 370] width 100 height 22
type input "Notification Après la Réservation 21c"
select select "Immédiat"
select select
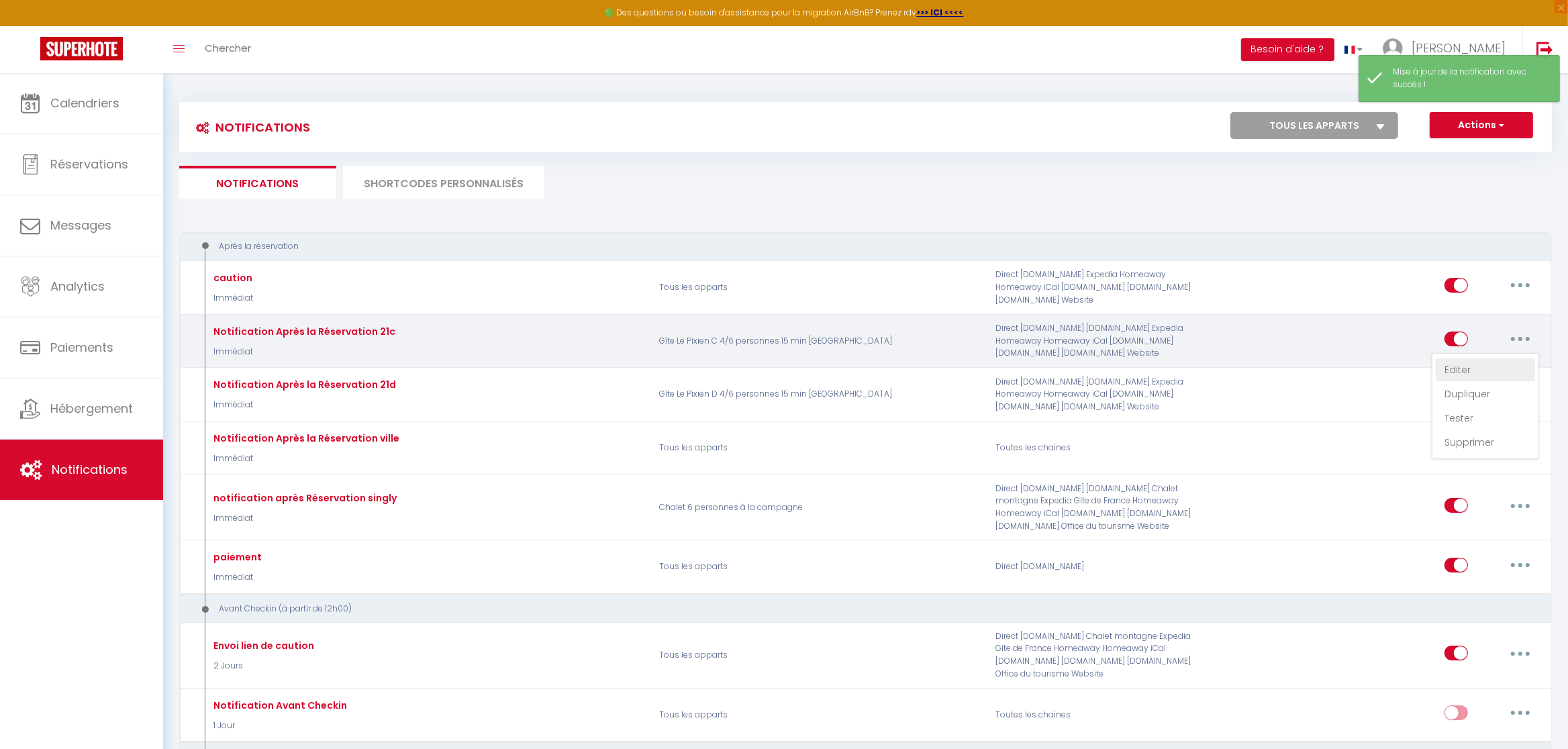
checkbox input "true"
checkbox input "false"
radio input "true"
type input "Votre réservation"
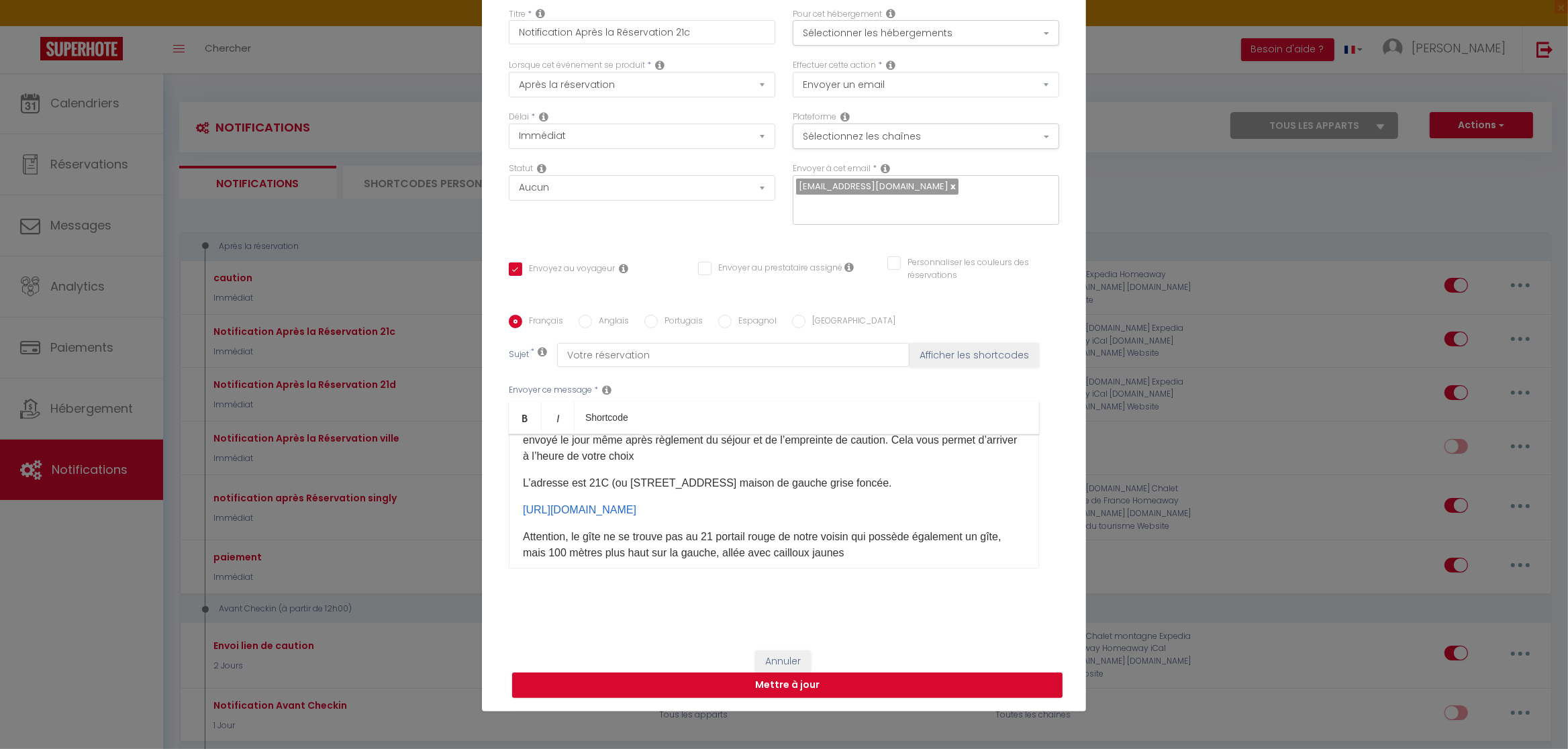
scroll to position [0, 0]
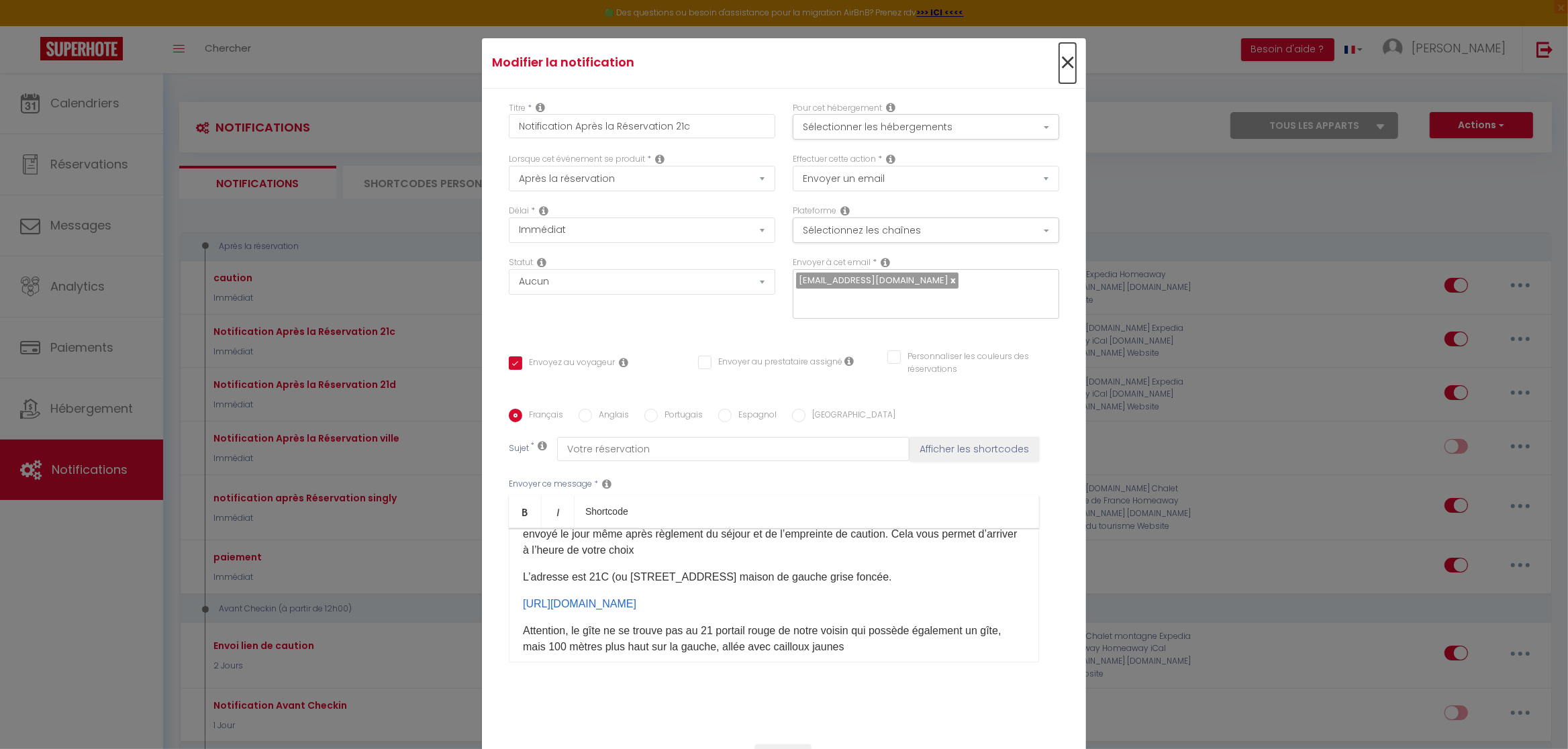
click at [1067, 54] on span "×" at bounding box center [1067, 63] width 17 height 40
type input "Notification Après la Réservation 21c"
checkbox input "true"
checkbox input "false"
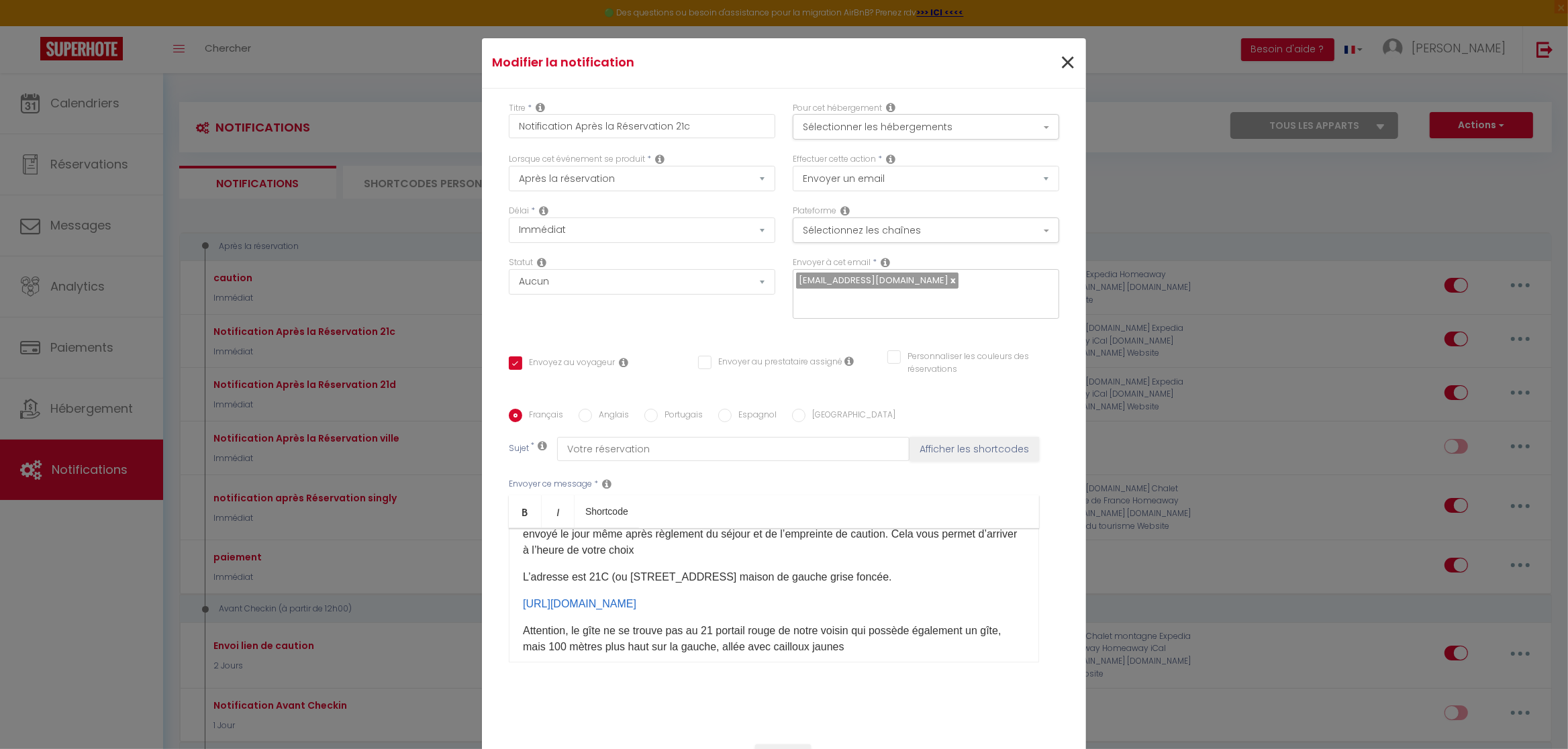
radio input "true"
type input "Votre réservation"
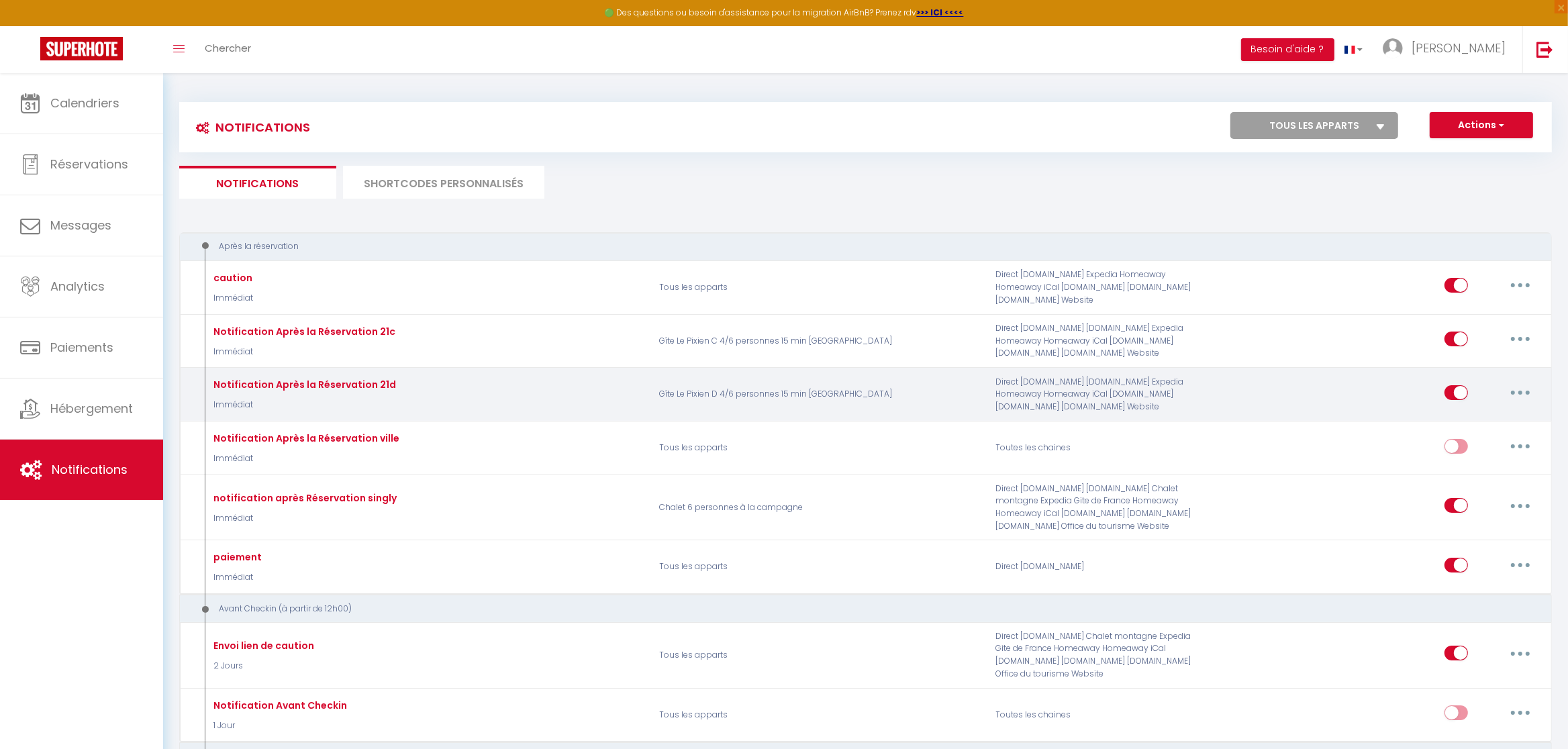
click at [1523, 391] on button "button" at bounding box center [1520, 393] width 37 height 22
click at [1464, 425] on link "Editer" at bounding box center [1486, 422] width 100 height 22
type input "Notification Après la Réservation 21d"
checkbox input "true"
checkbox input "false"
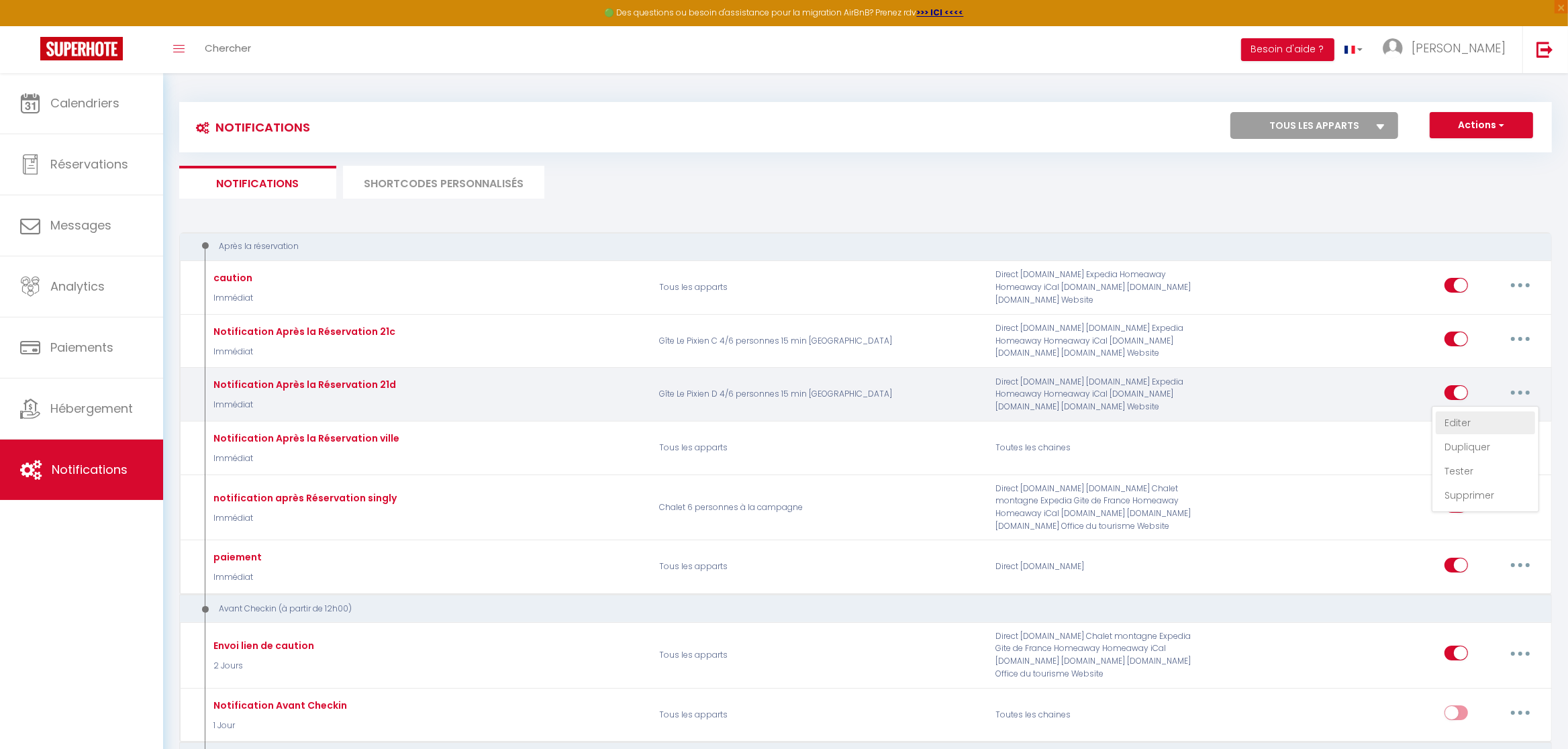
checkbox input "false"
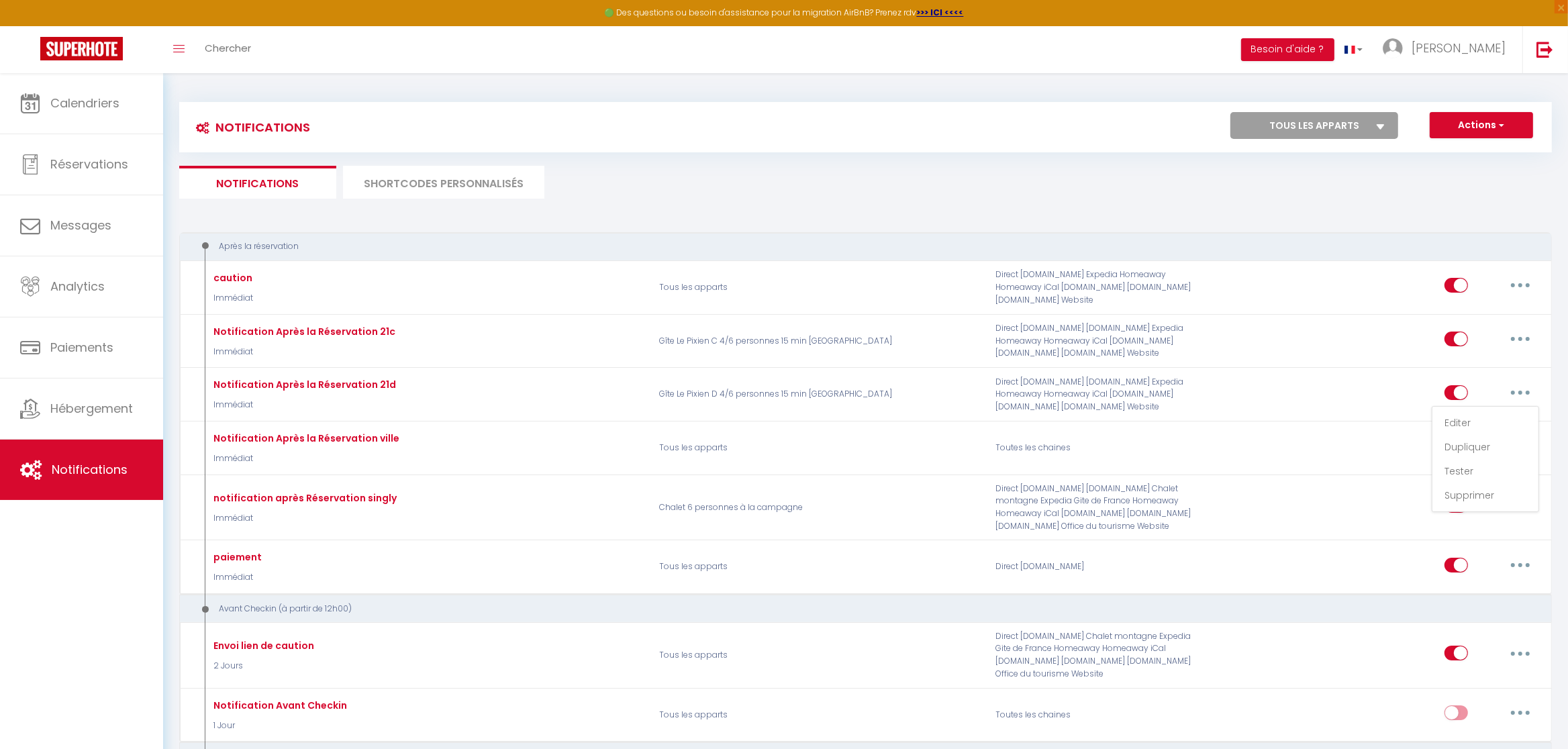
scroll to position [76, 0]
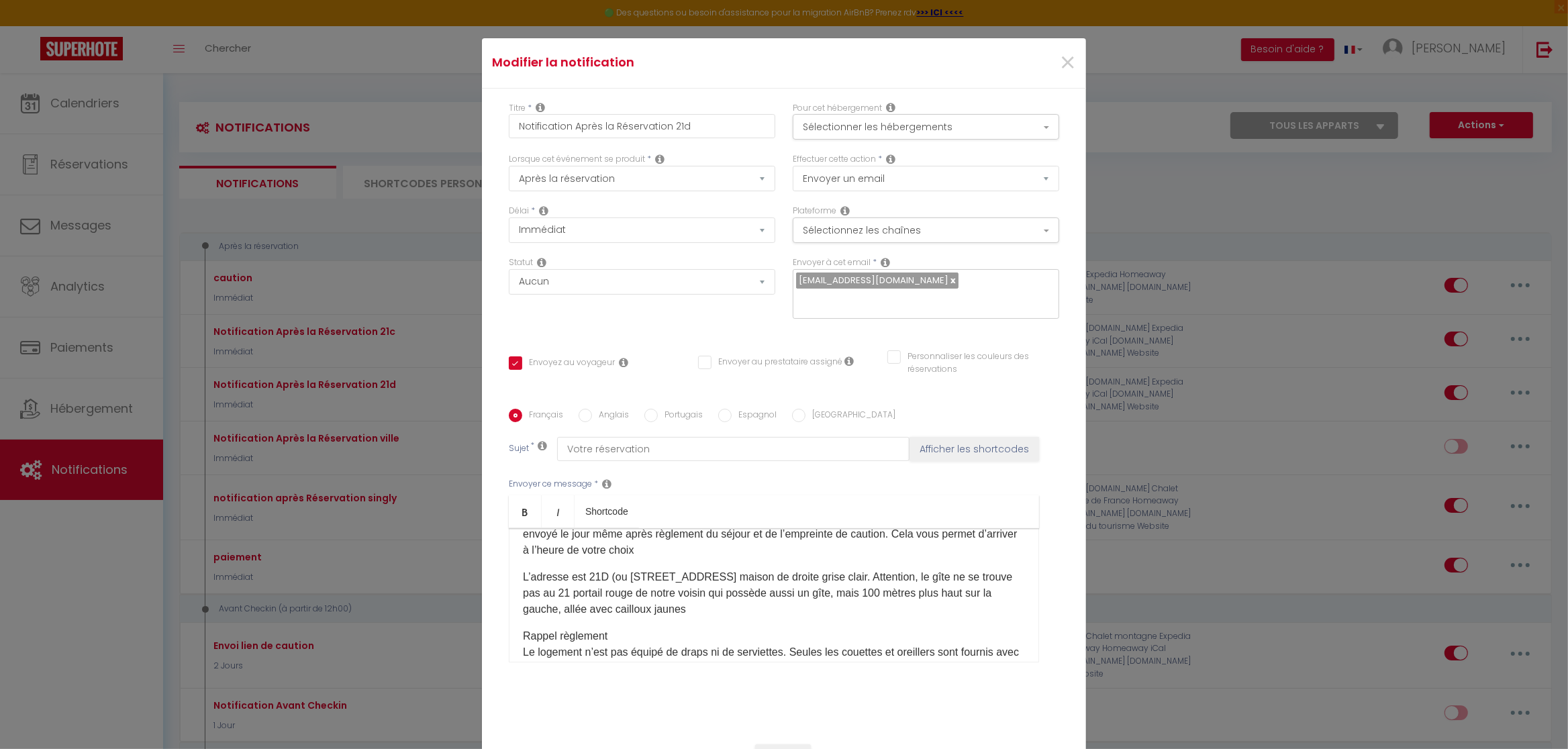
click at [940, 576] on p "L’adresse est 21D (ou [STREET_ADDRESS] maison de droite grise clair. Attention,…" at bounding box center [774, 593] width 502 height 48
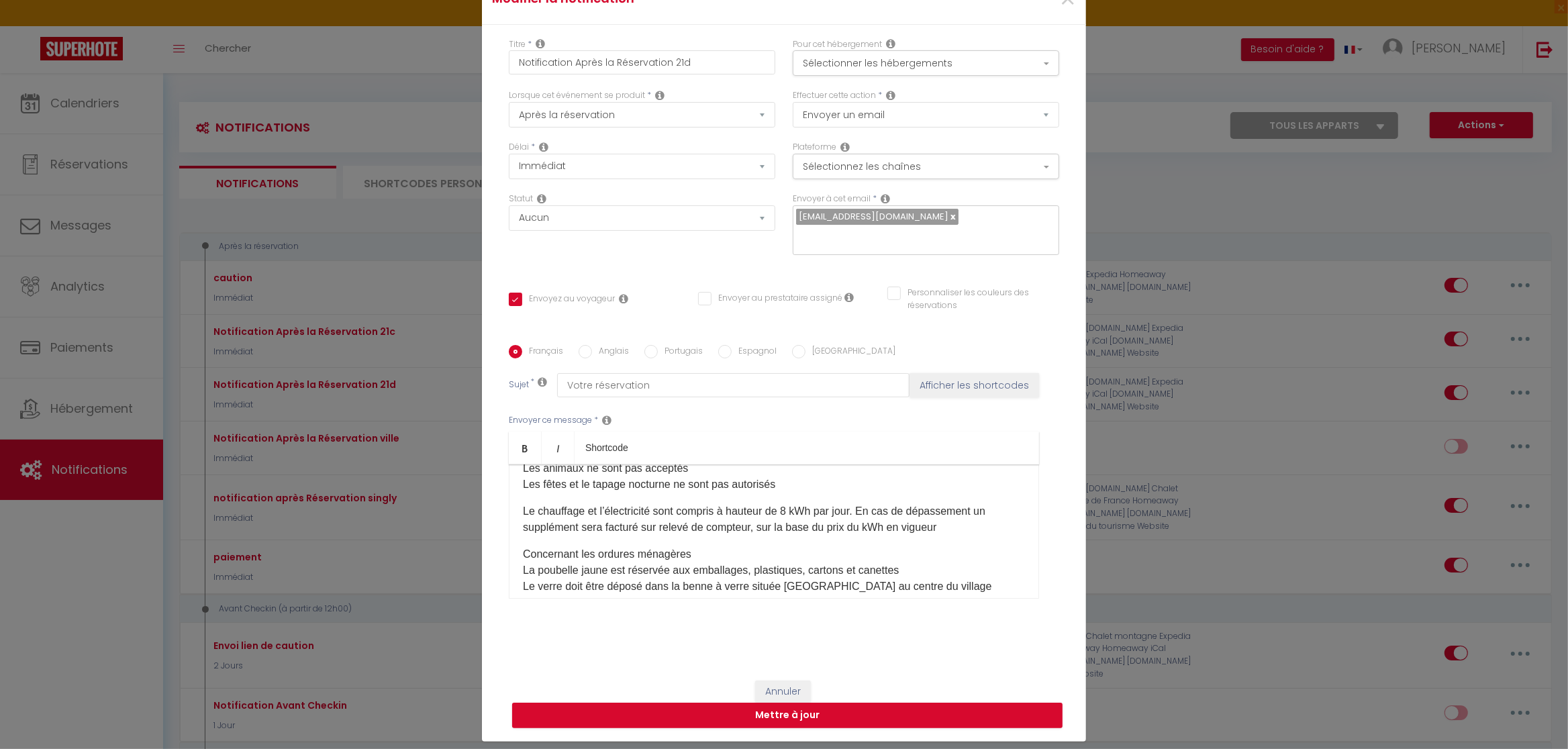
scroll to position [377, 0]
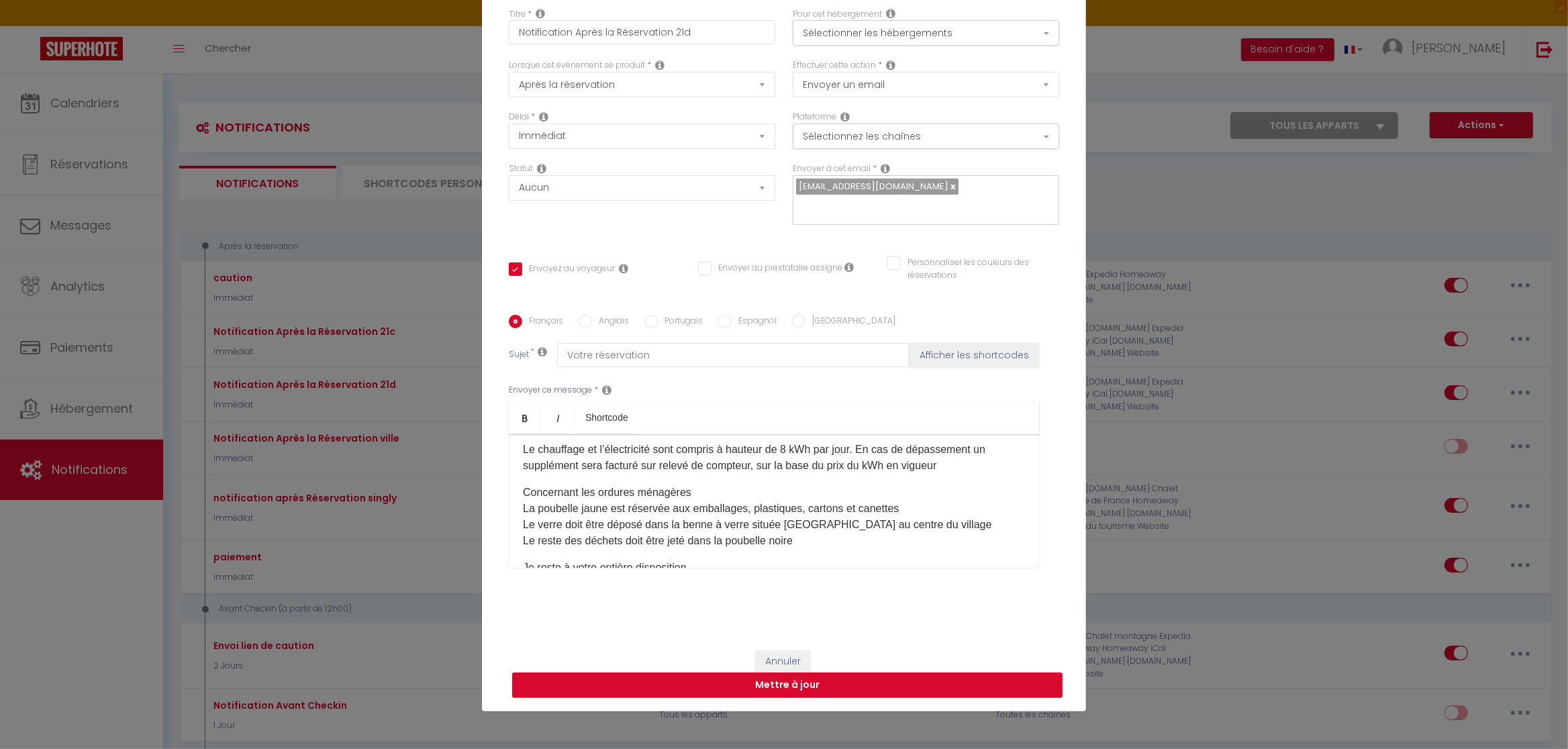
click at [843, 678] on button "Mettre à jour" at bounding box center [787, 685] width 551 height 26
checkbox input "true"
checkbox input "false"
